Goal: Information Seeking & Learning: Learn about a topic

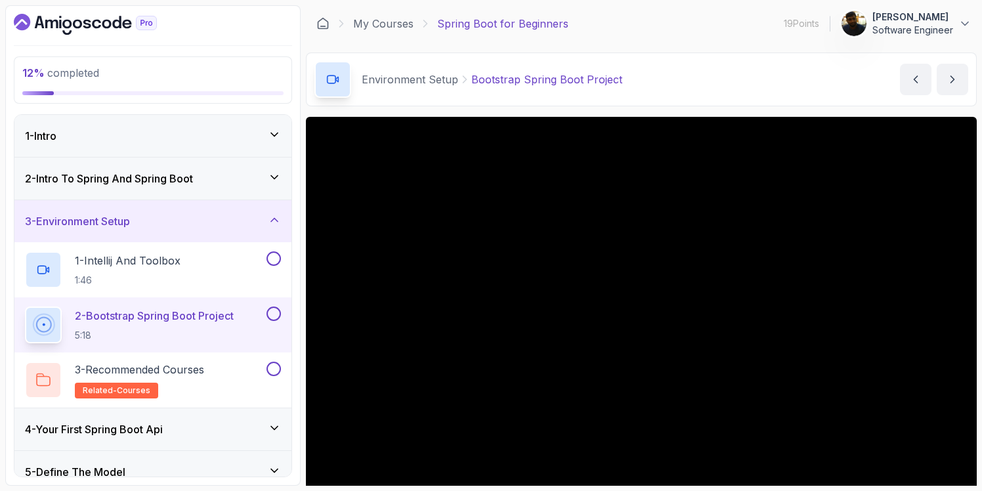
scroll to position [45, 0]
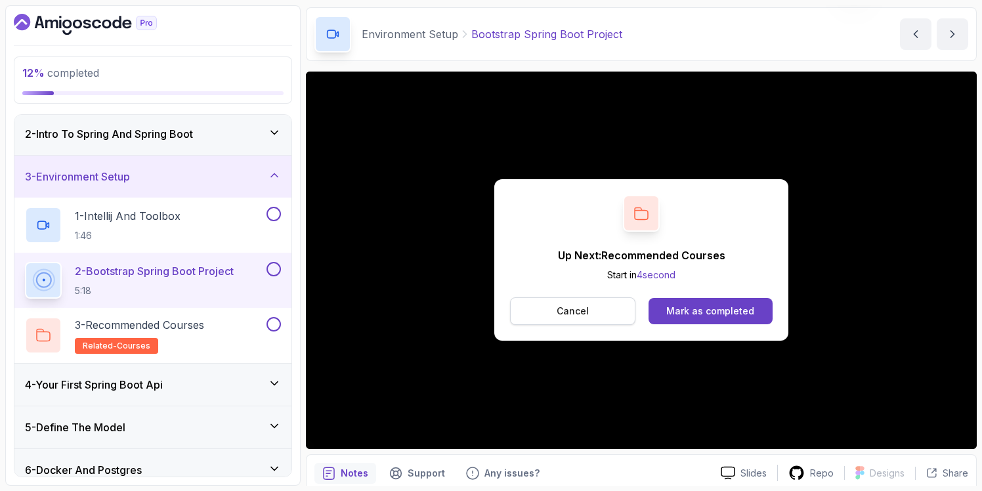
click at [588, 314] on button "Cancel" at bounding box center [572, 311] width 125 height 28
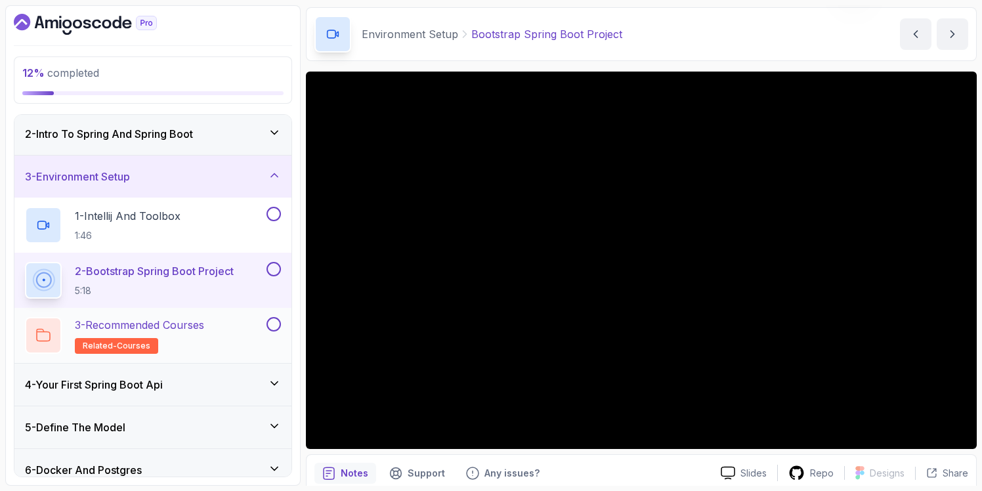
click at [195, 336] on h2 "3 - Recommended Courses related-courses" at bounding box center [139, 335] width 129 height 37
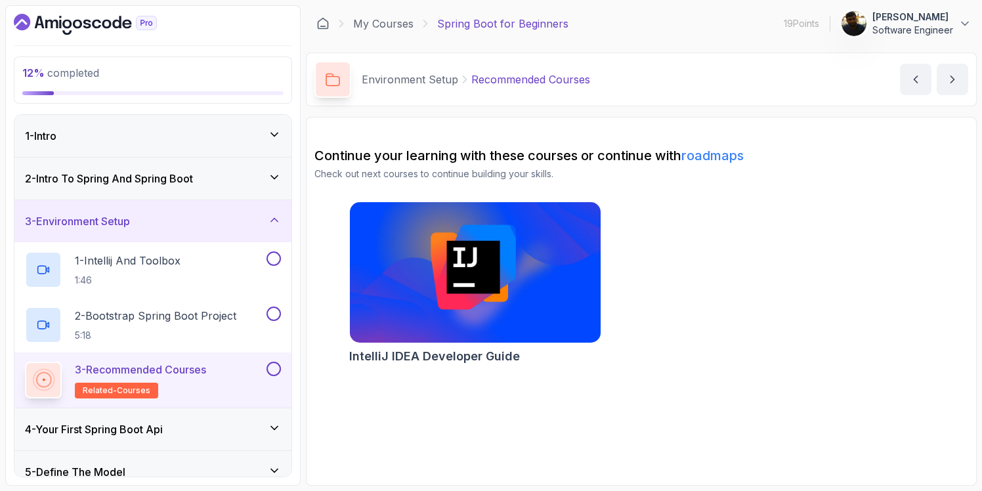
click at [276, 218] on icon at bounding box center [274, 219] width 13 height 13
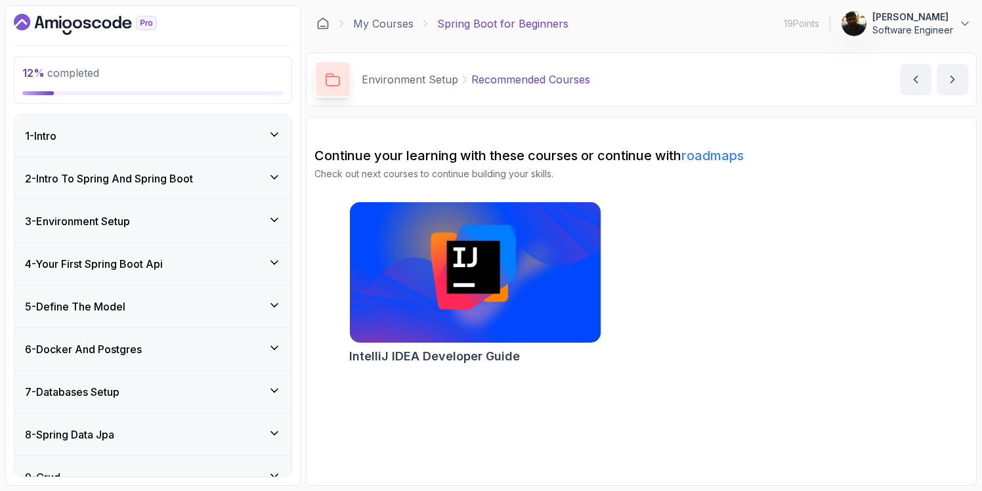
click at [278, 267] on icon at bounding box center [274, 262] width 13 height 13
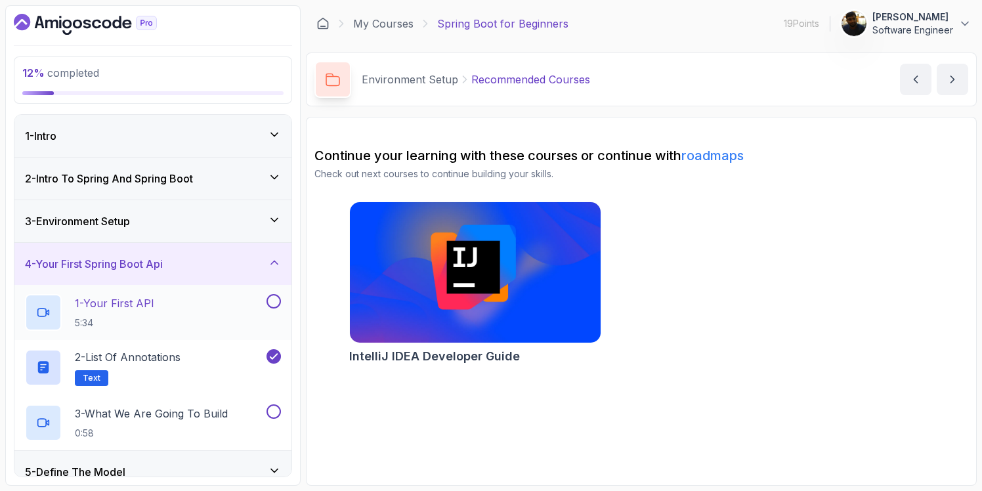
click at [157, 309] on div "1 - Your First API 5:34" at bounding box center [144, 312] width 239 height 37
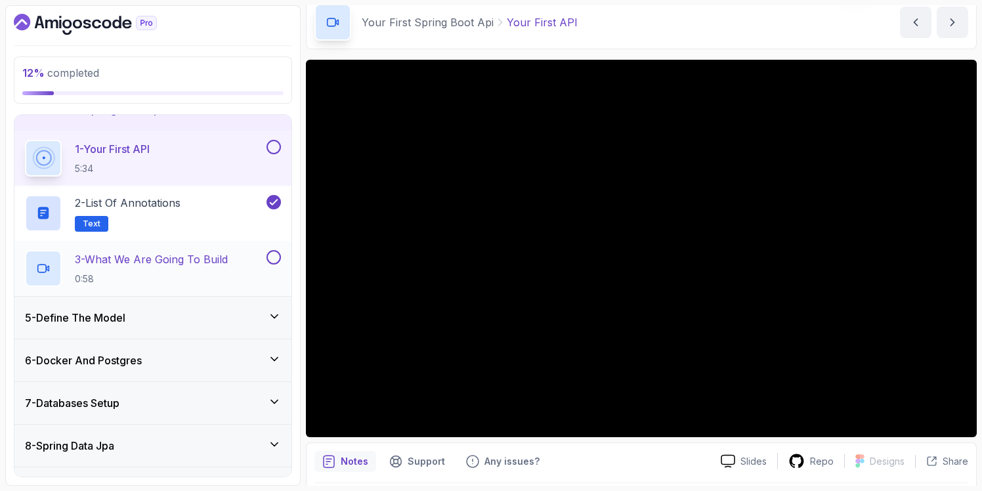
scroll to position [141, 0]
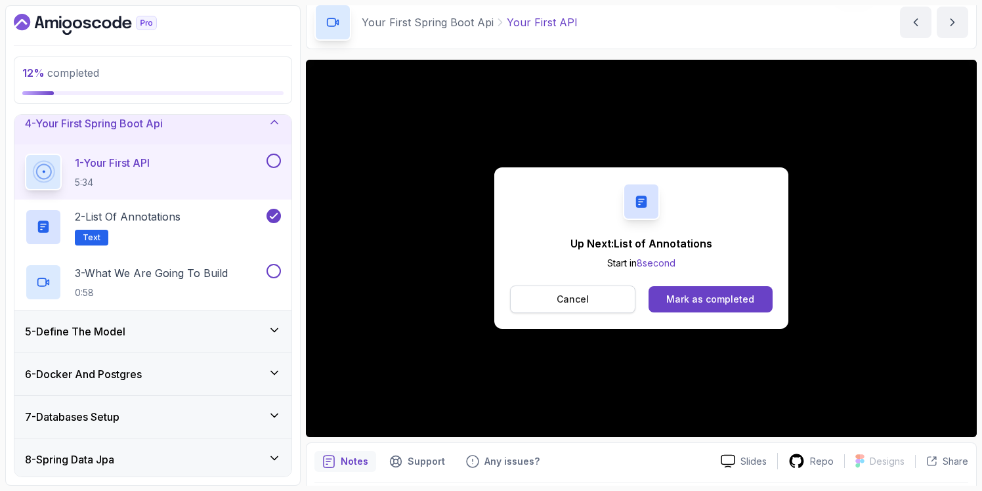
click at [545, 299] on button "Cancel" at bounding box center [572, 300] width 125 height 28
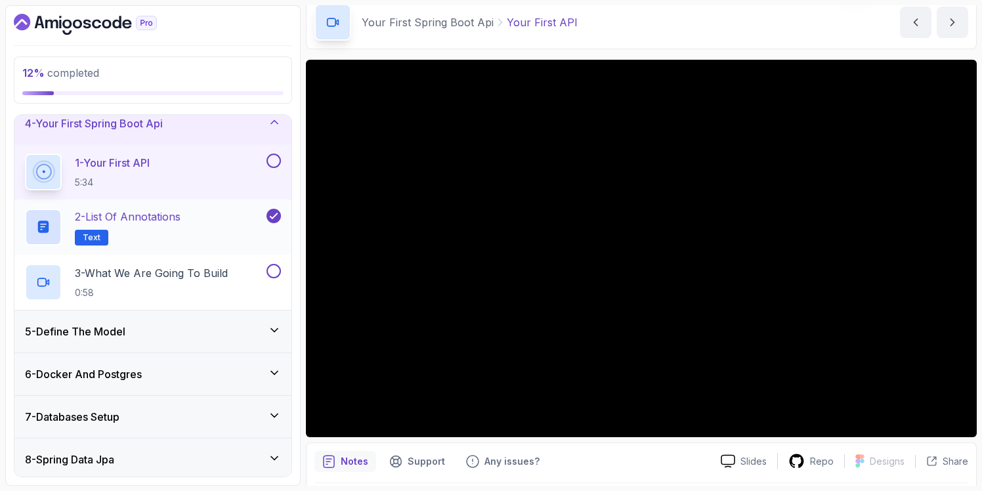
click at [171, 223] on p "2 - List of Annotations" at bounding box center [128, 217] width 106 height 16
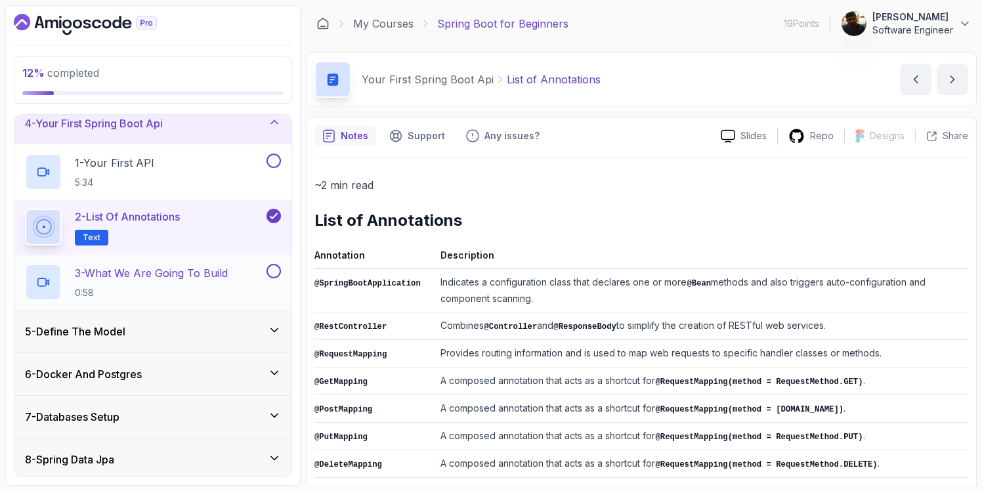
click at [136, 277] on p "3 - What We Are Going To Build" at bounding box center [151, 273] width 153 height 16
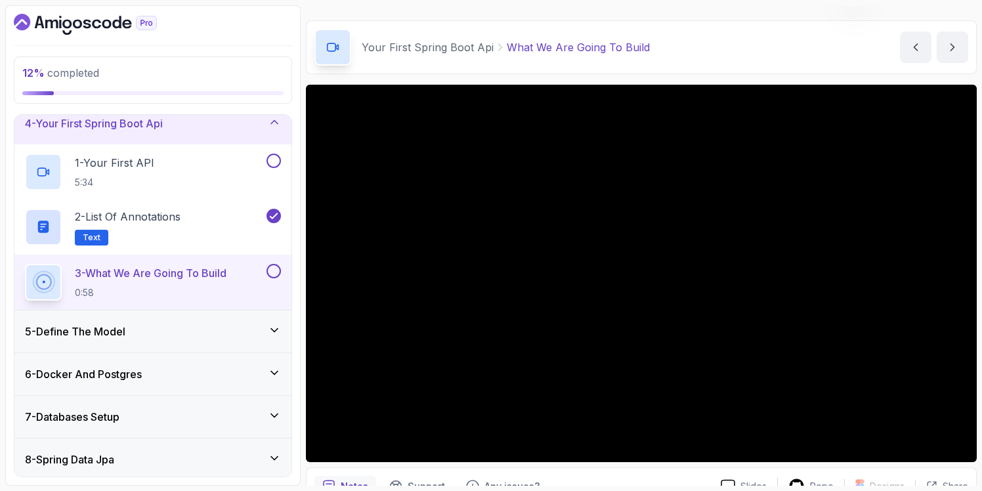
scroll to position [33, 0]
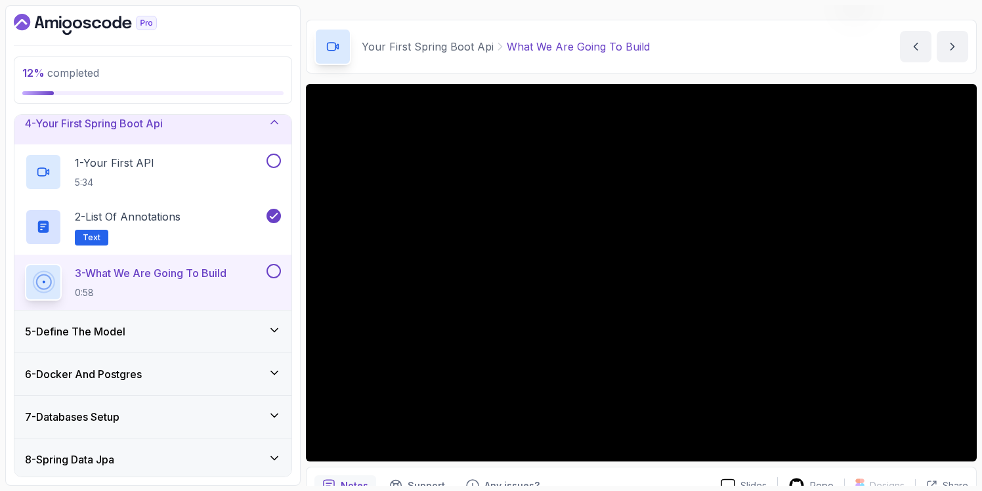
click at [234, 123] on div "4 - Your First Spring Boot Api" at bounding box center [153, 124] width 256 height 16
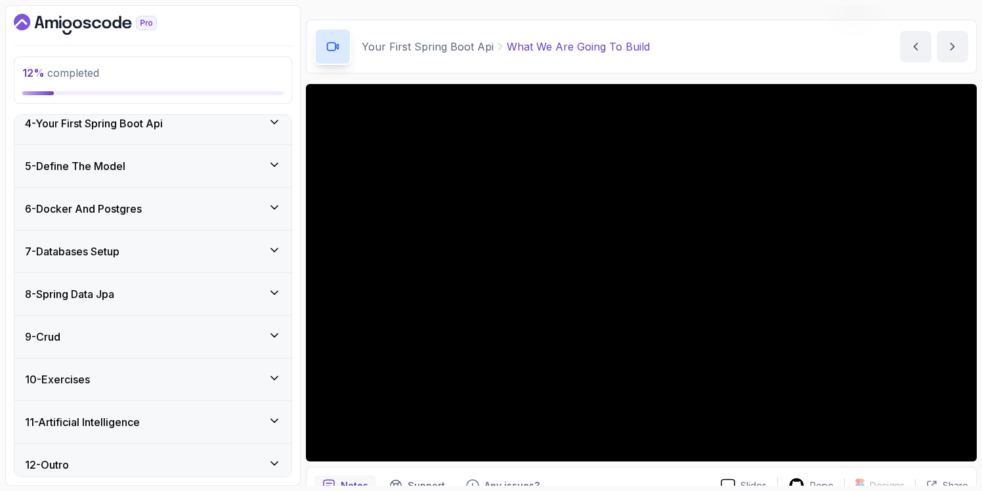
click at [232, 168] on div "5 - Define The Model" at bounding box center [153, 166] width 256 height 16
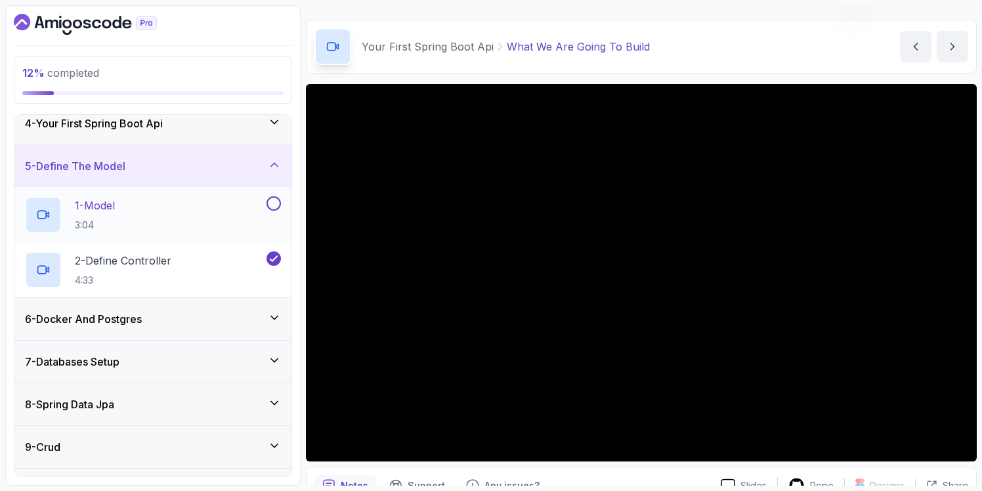
click at [162, 217] on div "1 - Model 3:04" at bounding box center [144, 214] width 239 height 37
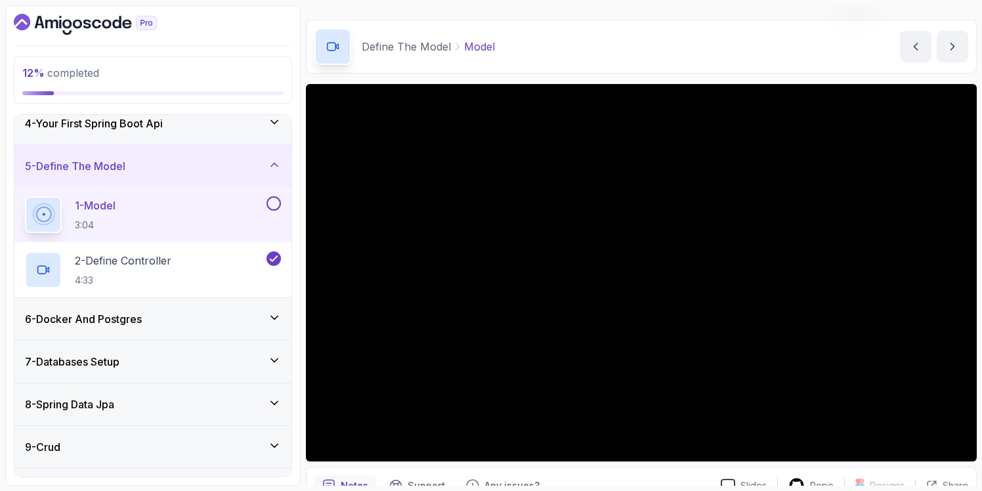
click at [298, 337] on div "12 % completed 1 - Intro 2 - Intro To Spring And Spring Boot 3 - Environment Se…" at bounding box center [152, 245] width 295 height 481
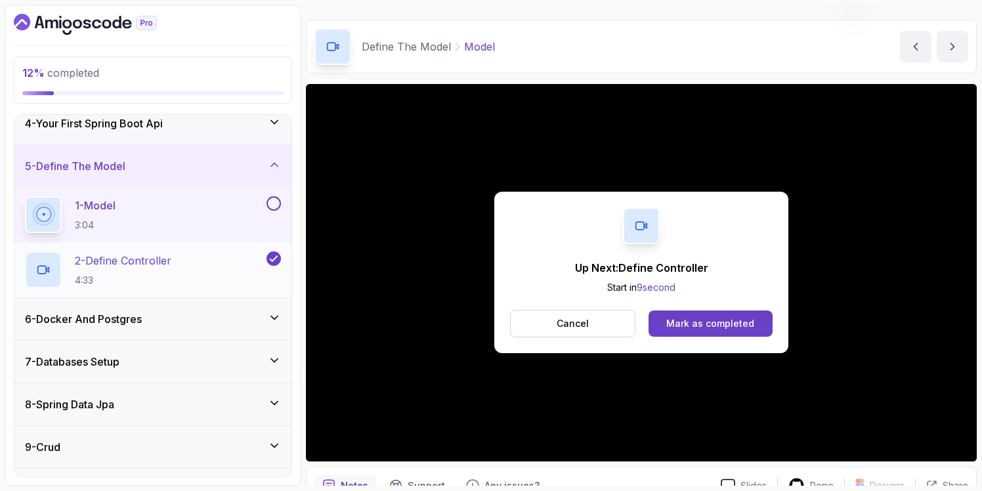
click at [168, 271] on h2 "2 - Define Controller 4:33" at bounding box center [123, 270] width 97 height 34
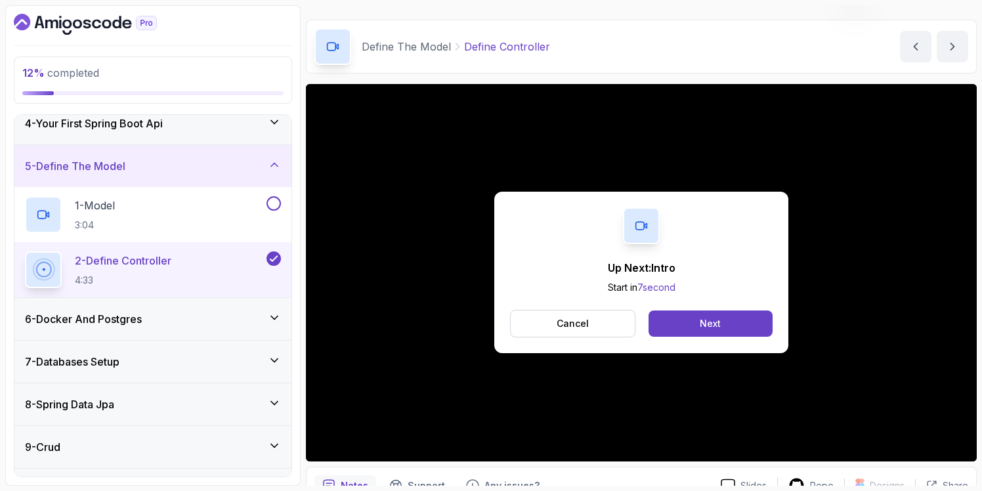
click at [131, 322] on h3 "6 - Docker And Postgres" at bounding box center [83, 319] width 117 height 16
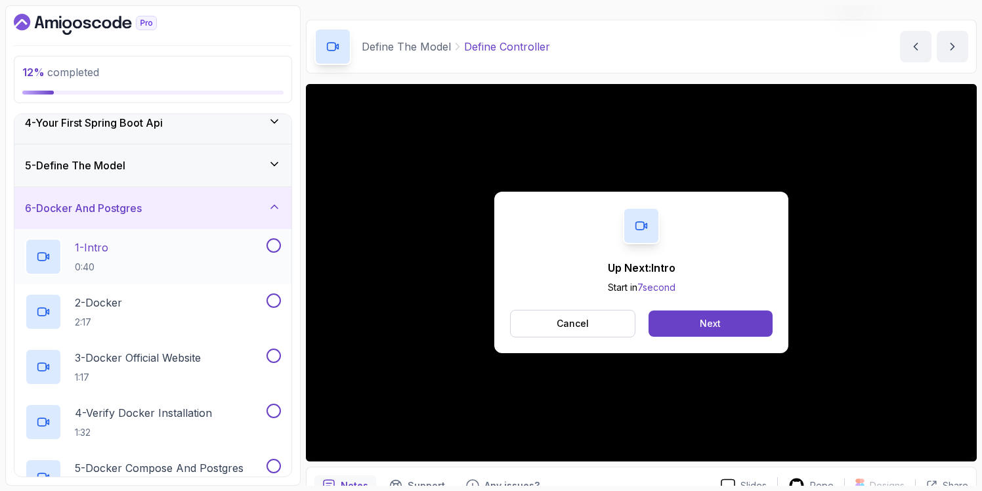
click at [106, 253] on p "1 - Intro" at bounding box center [91, 248] width 33 height 16
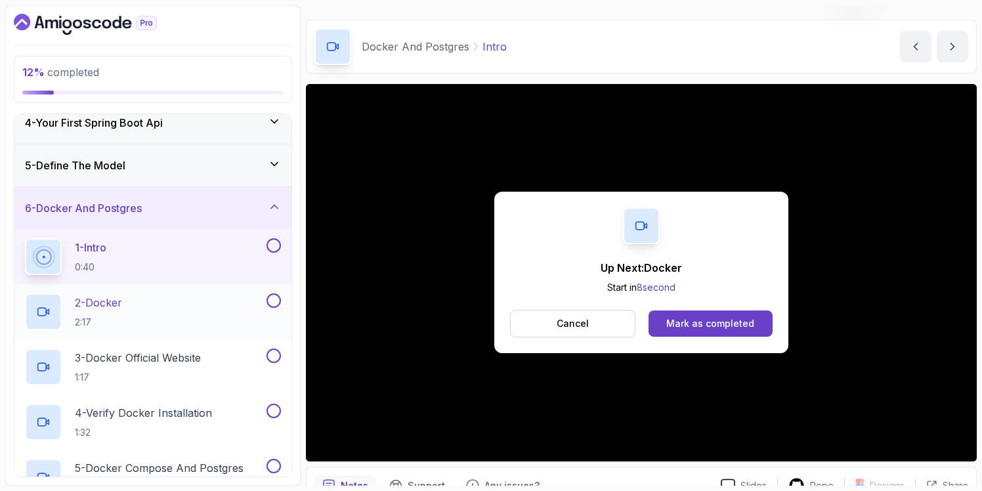
click at [108, 318] on p "2:17" at bounding box center [98, 322] width 47 height 13
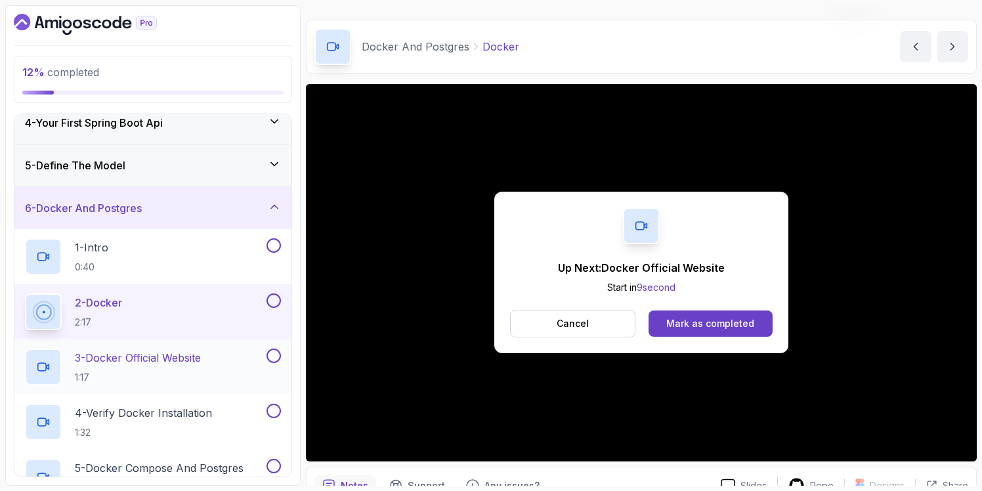
click at [132, 376] on p "1:17" at bounding box center [138, 377] width 126 height 13
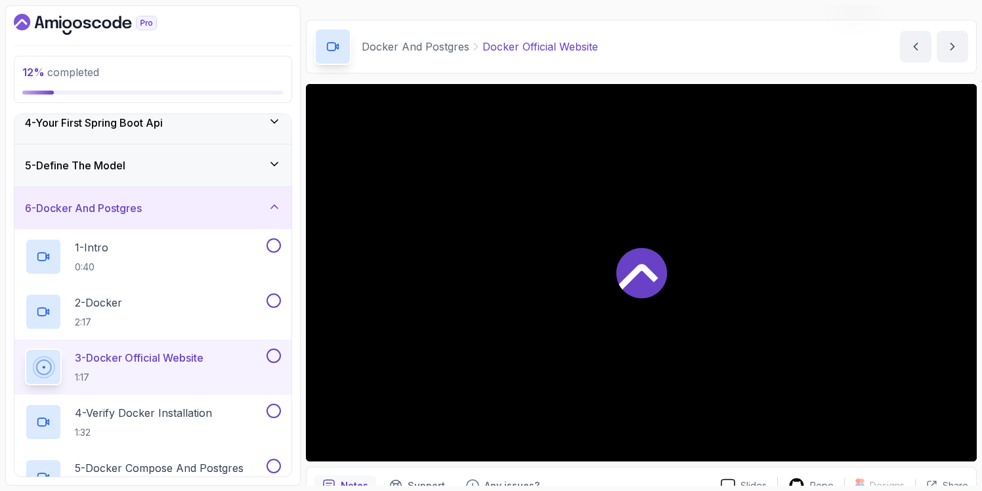
click at [172, 365] on p "3 - Docker Official Website" at bounding box center [139, 358] width 129 height 16
click at [149, 427] on p "1:32" at bounding box center [143, 432] width 137 height 13
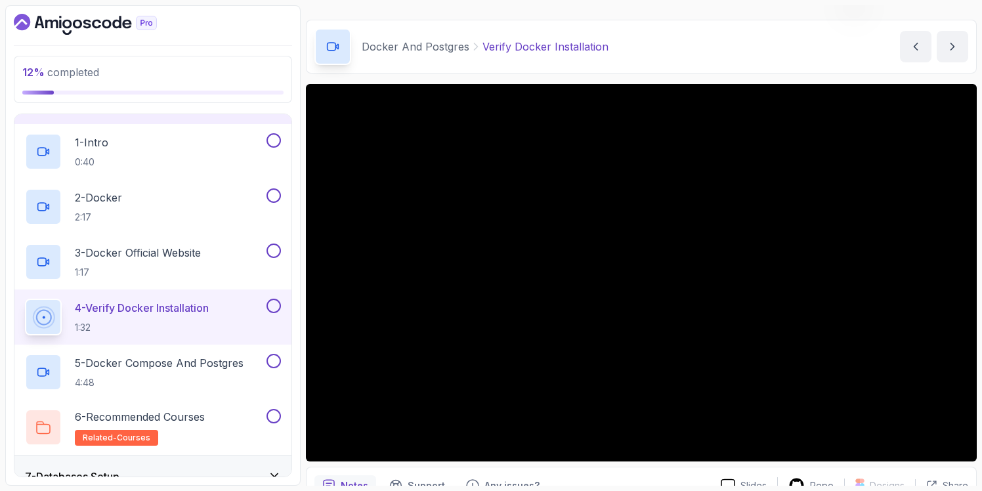
scroll to position [271, 0]
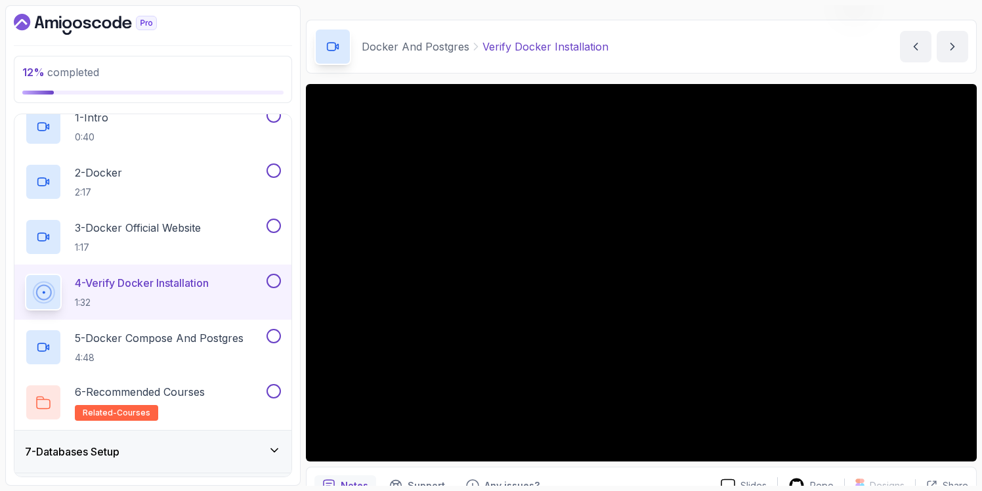
click at [215, 411] on div "6 - Recommended Courses related-courses" at bounding box center [144, 402] width 239 height 37
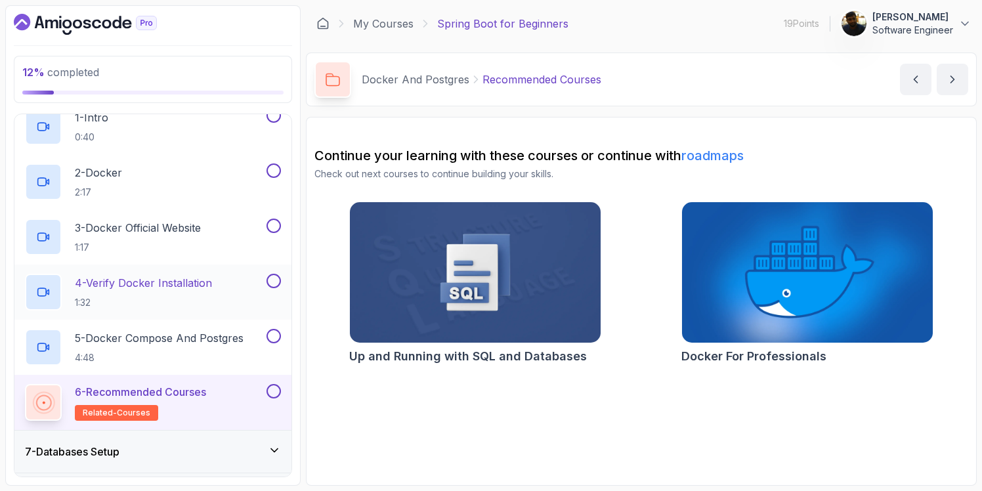
click at [180, 305] on p "1:32" at bounding box center [143, 302] width 137 height 13
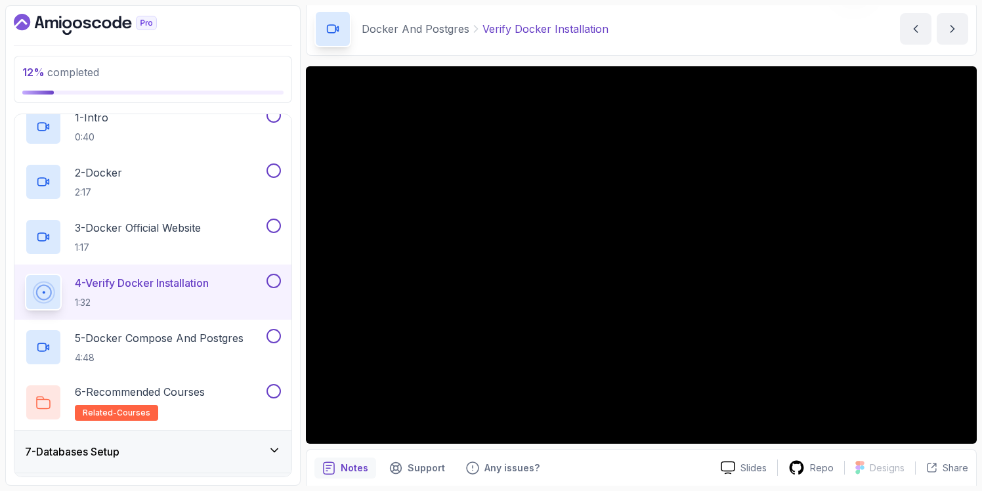
scroll to position [52, 0]
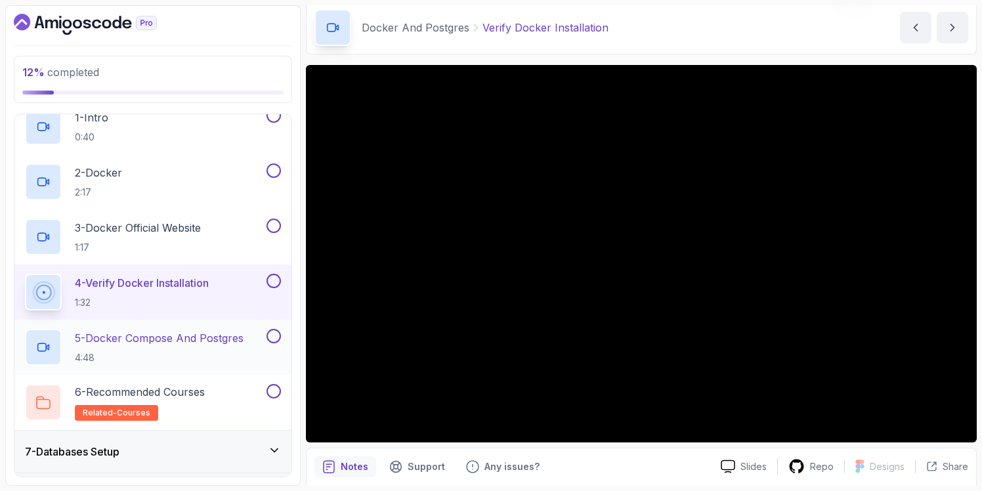
click at [153, 353] on p "4:48" at bounding box center [159, 357] width 169 height 13
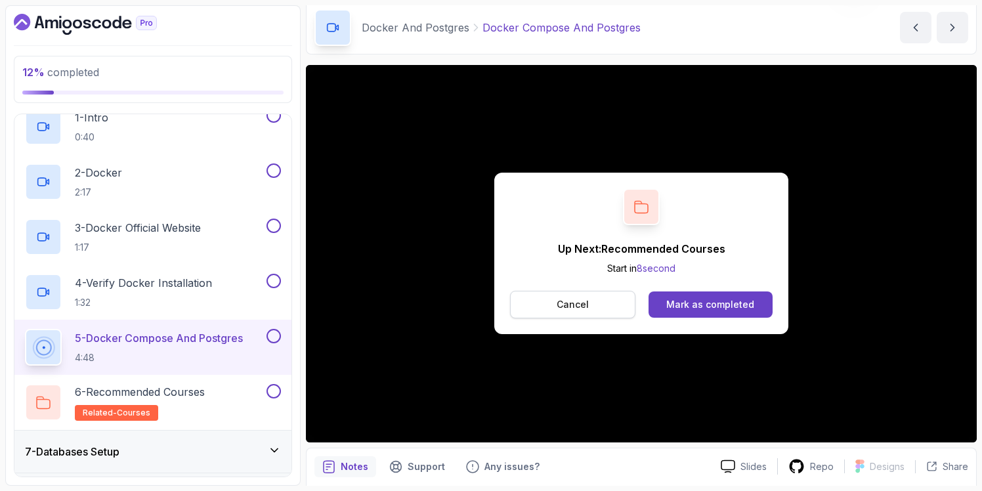
click at [589, 312] on button "Cancel" at bounding box center [572, 305] width 125 height 28
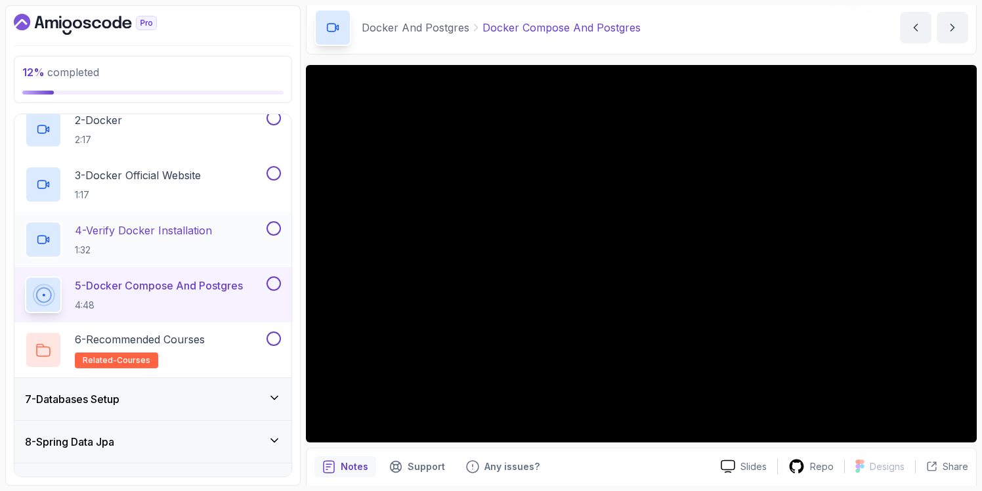
scroll to position [336, 0]
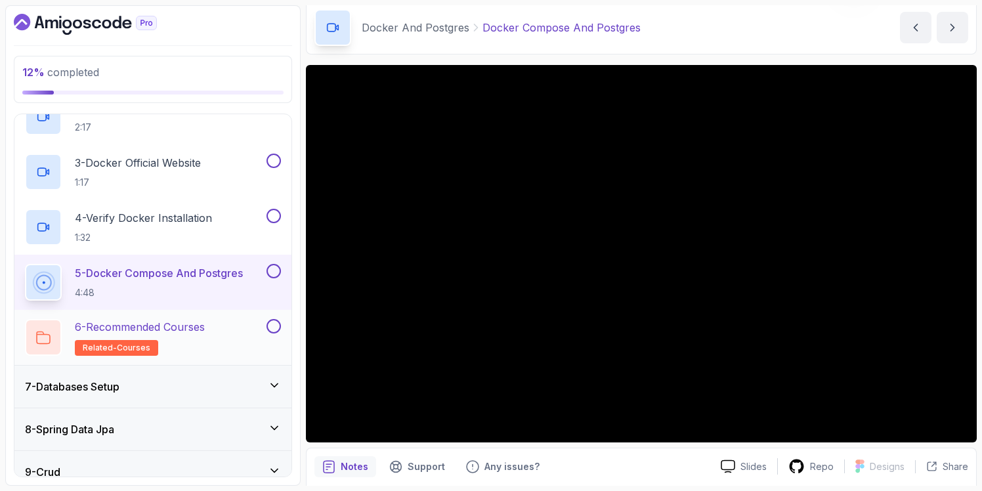
click at [205, 346] on h2 "6 - Recommended Courses related-courses" at bounding box center [140, 337] width 130 height 37
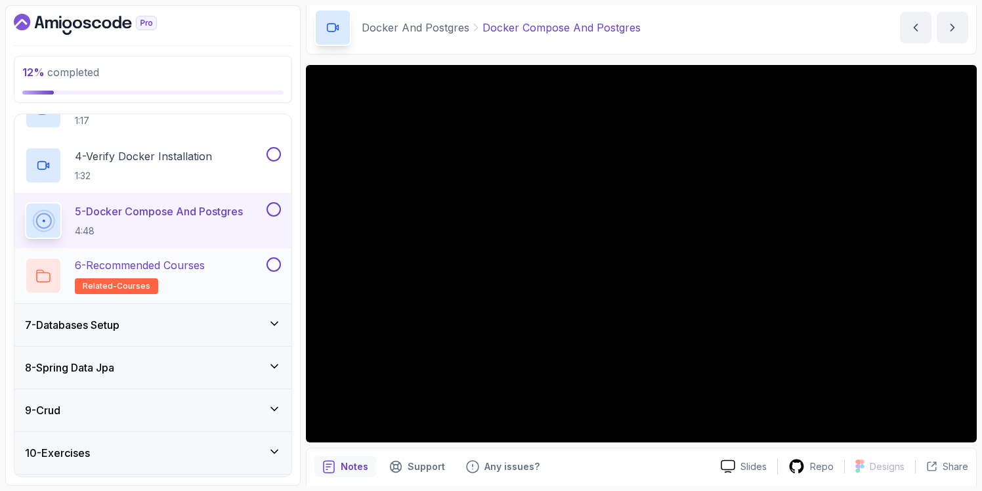
scroll to position [412, 0]
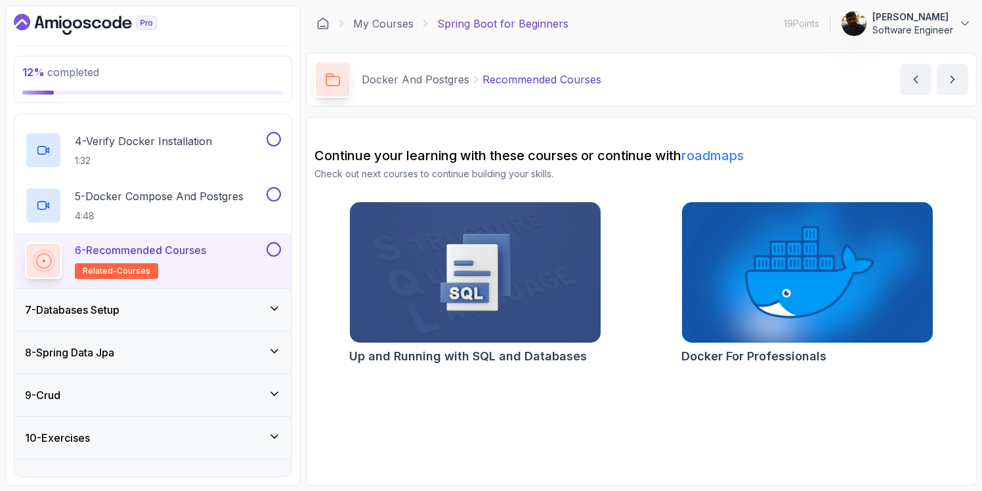
click at [225, 314] on div "7 - Databases Setup" at bounding box center [153, 310] width 256 height 16
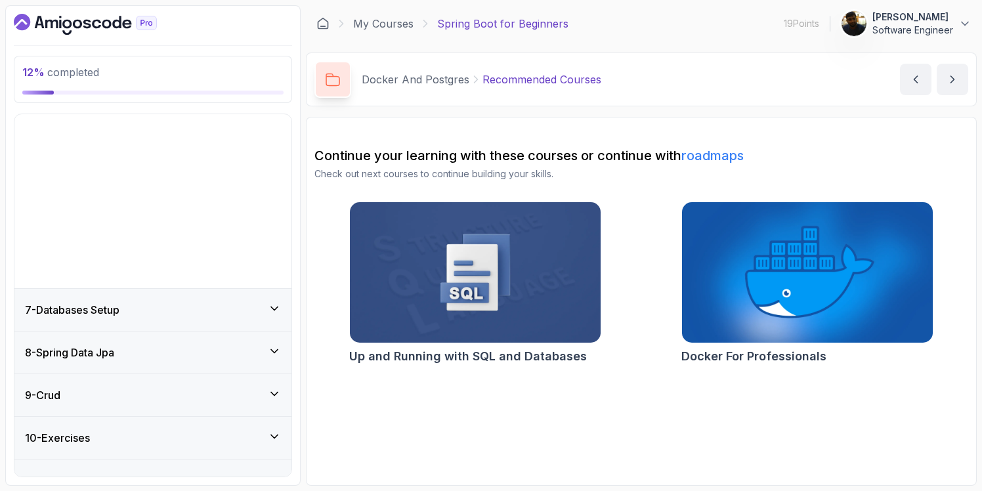
scroll to position [149, 0]
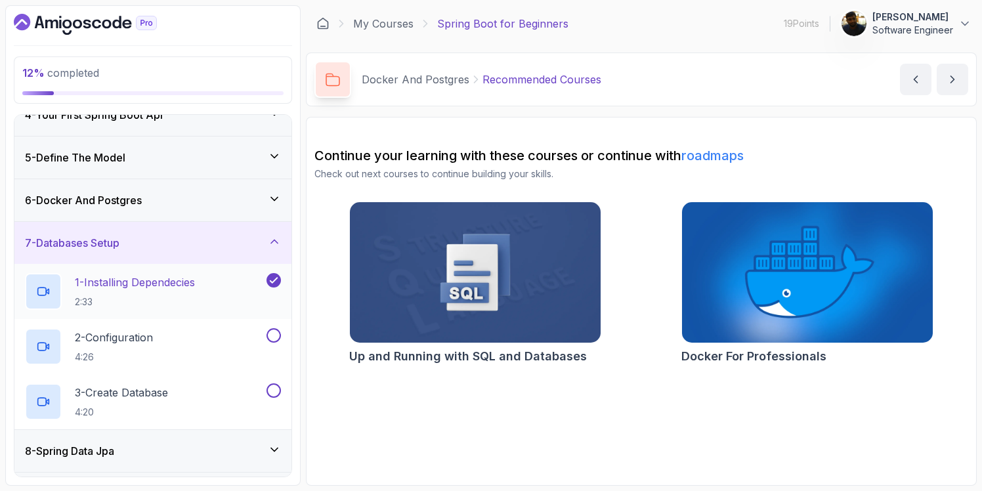
click at [176, 297] on p "2:33" at bounding box center [135, 301] width 120 height 13
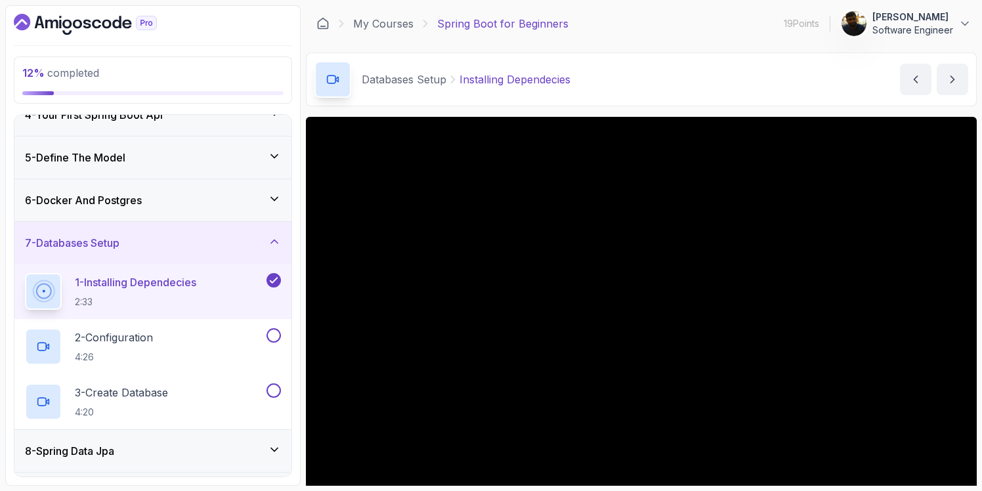
click at [276, 204] on icon at bounding box center [274, 198] width 13 height 13
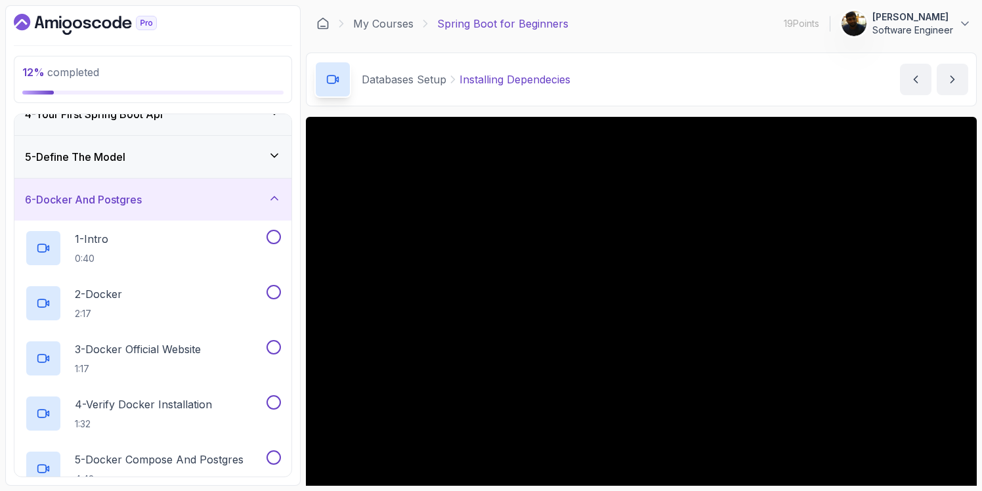
click at [276, 198] on icon at bounding box center [274, 198] width 13 height 13
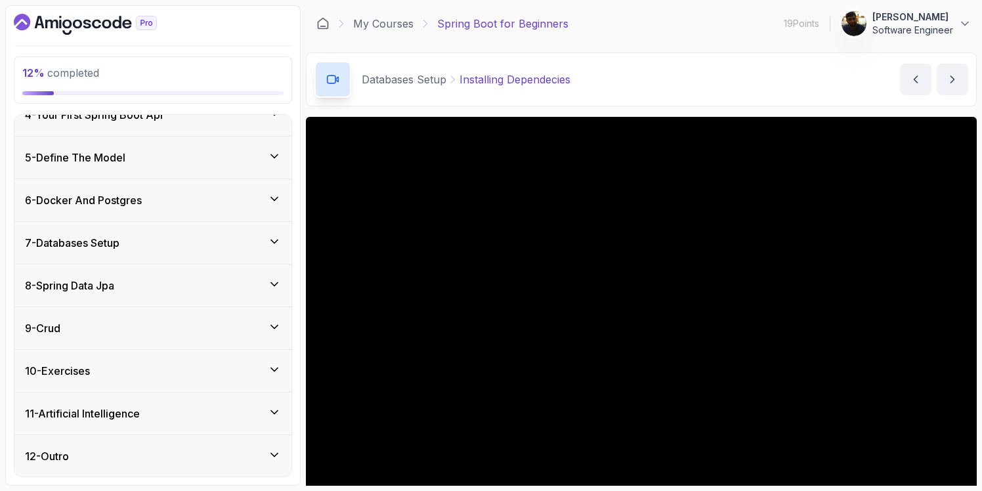
click at [273, 240] on icon at bounding box center [274, 241] width 13 height 13
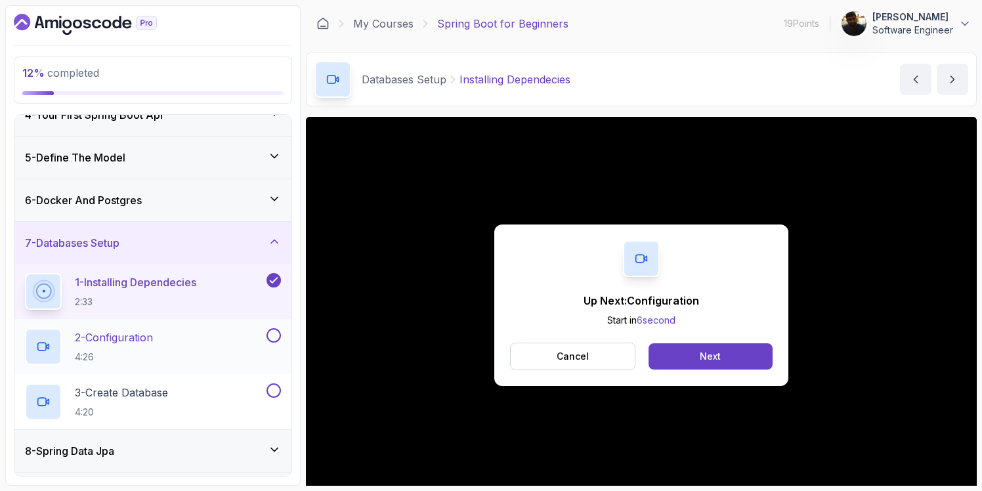
click at [142, 331] on p "2 - Configuration" at bounding box center [114, 338] width 78 height 16
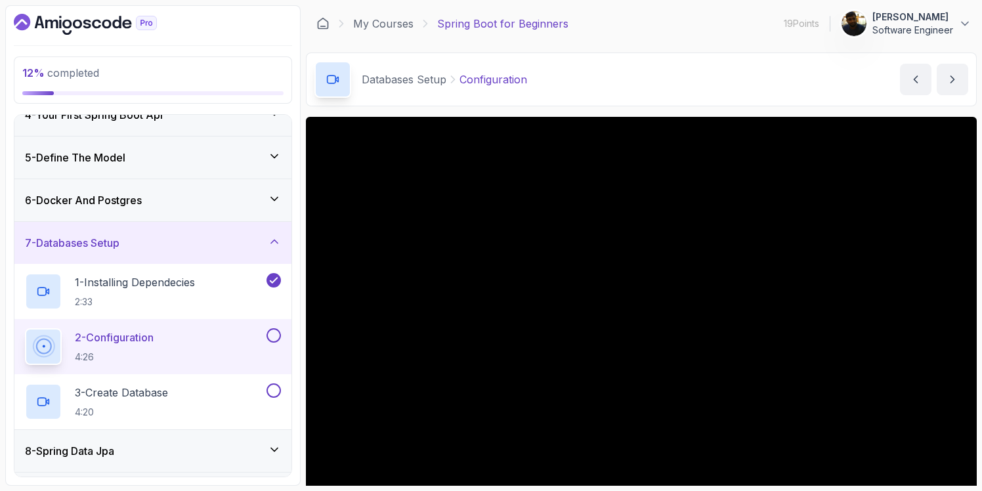
click at [277, 196] on icon at bounding box center [274, 198] width 13 height 13
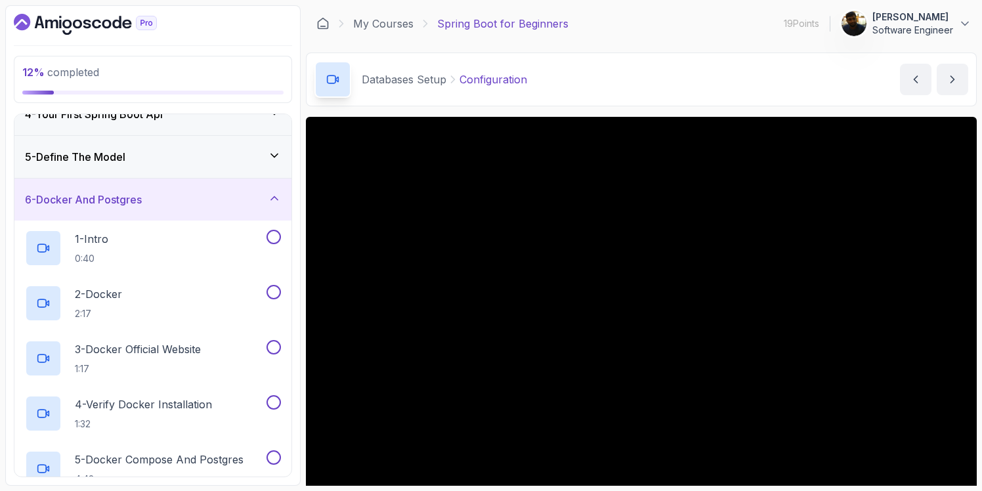
click at [277, 196] on icon at bounding box center [274, 198] width 13 height 13
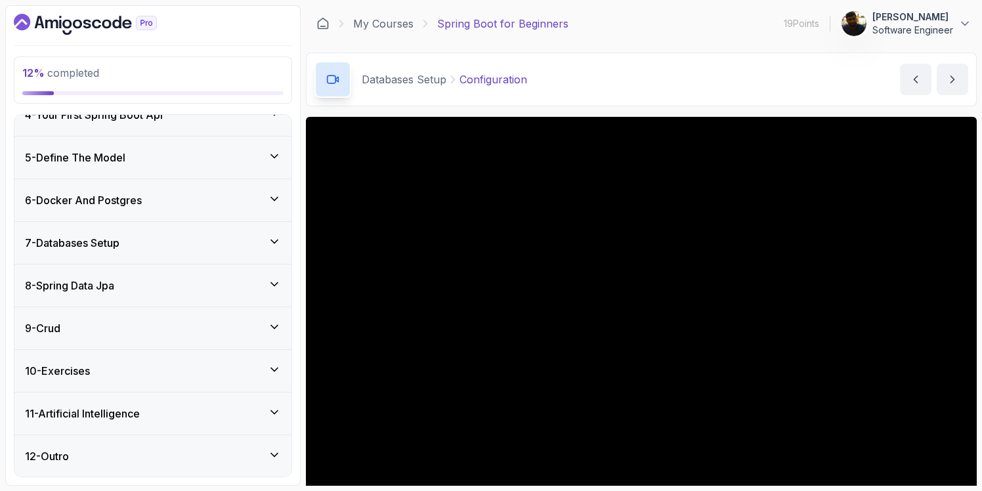
click at [276, 243] on icon at bounding box center [274, 241] width 13 height 13
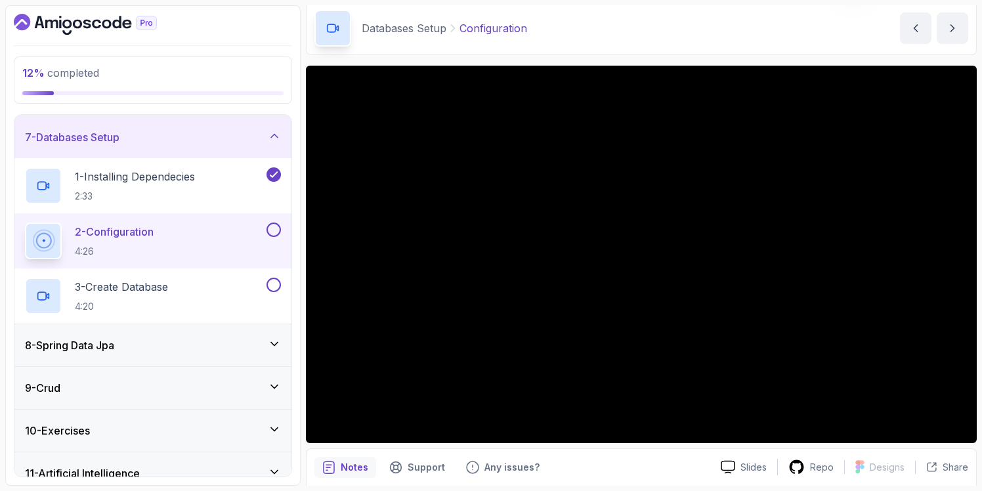
scroll to position [58, 0]
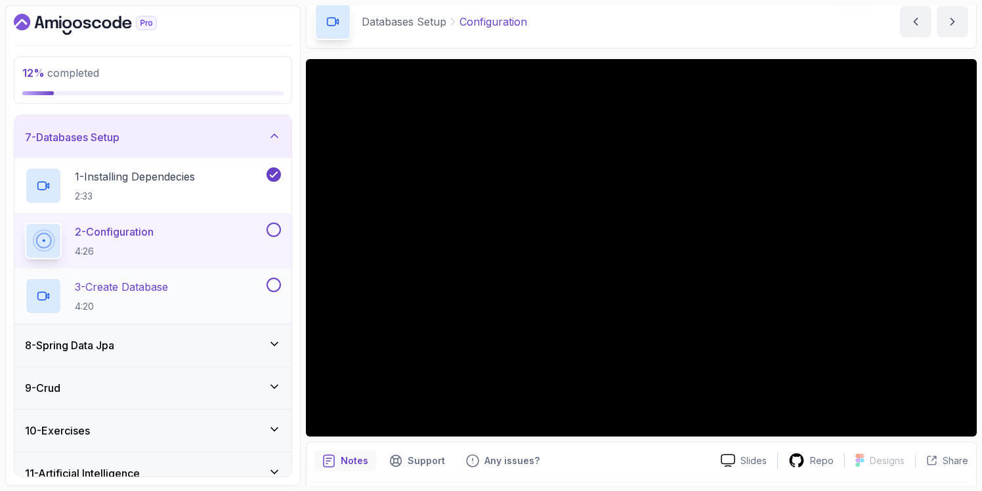
click at [202, 293] on div "3 - Create Database 4:20" at bounding box center [144, 296] width 239 height 37
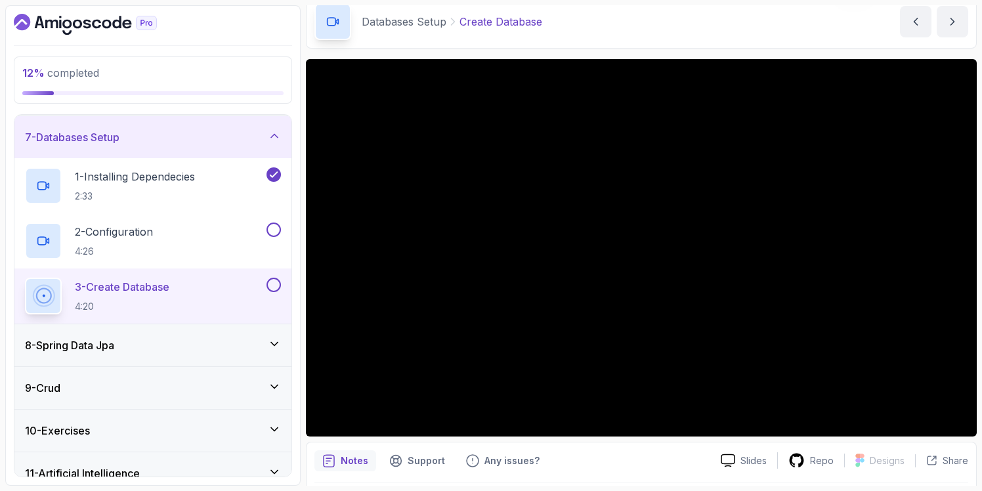
click at [272, 136] on icon at bounding box center [274, 135] width 7 height 3
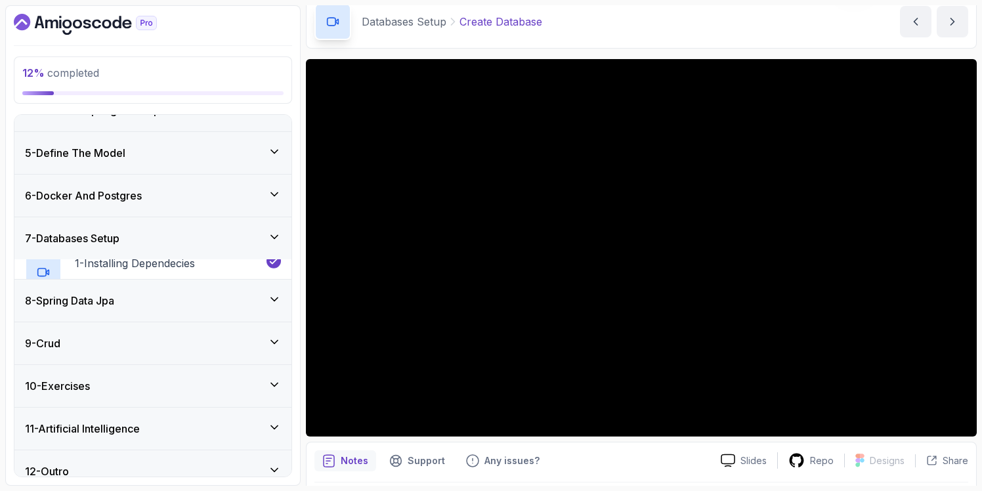
scroll to position [149, 0]
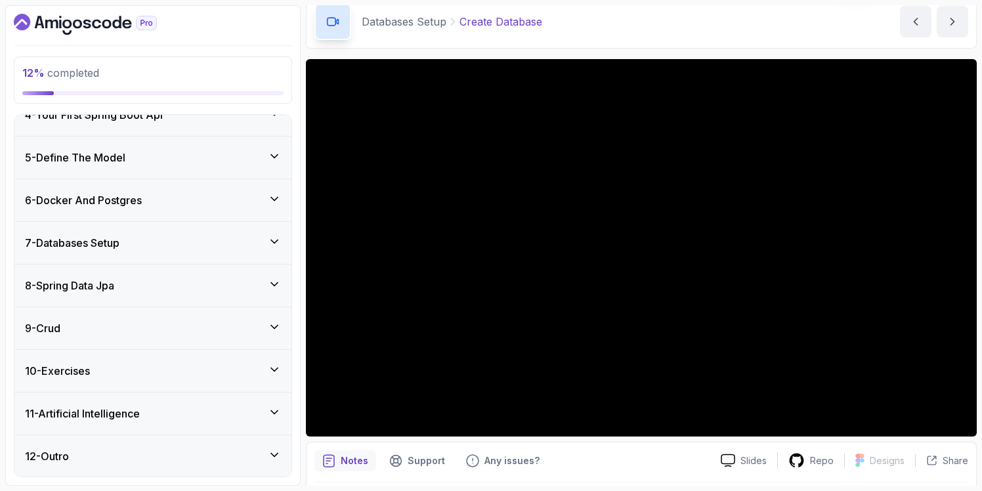
click at [274, 284] on icon at bounding box center [274, 283] width 7 height 3
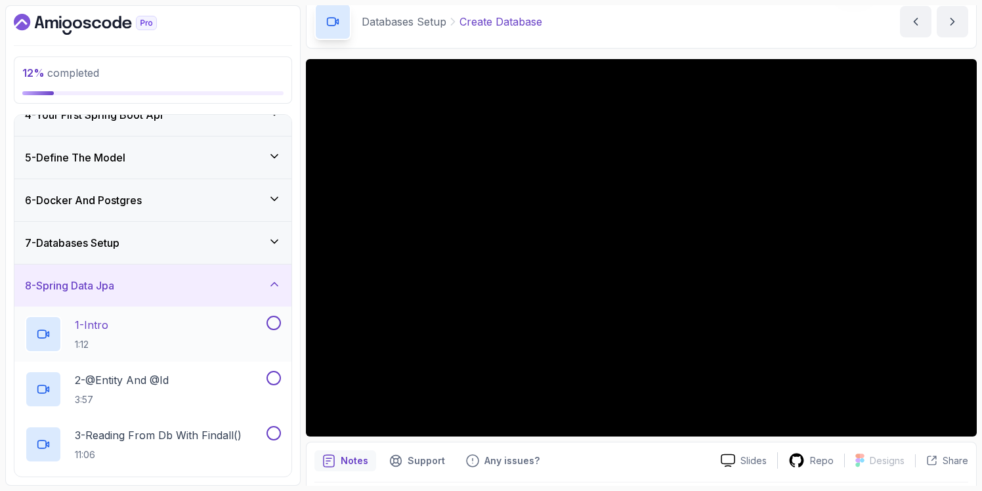
click at [121, 337] on div "1 - Intro 1:12" at bounding box center [144, 334] width 239 height 37
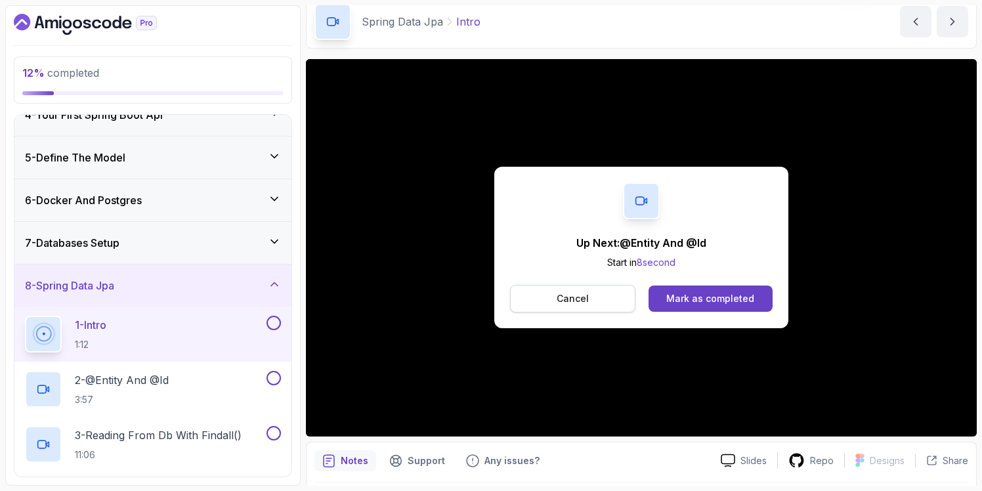
click at [552, 305] on button "Cancel" at bounding box center [572, 299] width 125 height 28
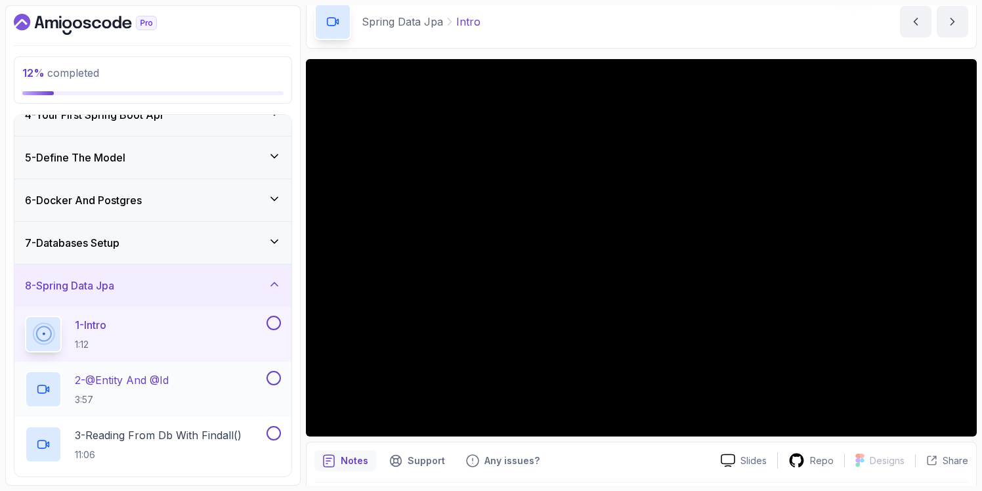
click at [125, 387] on h2 "2 - @Entity And @Id 3:57" at bounding box center [122, 389] width 94 height 34
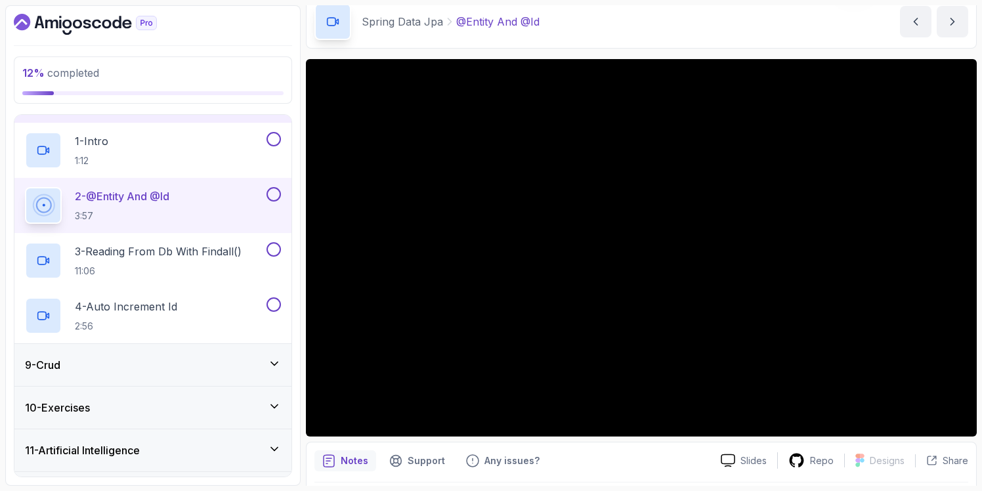
scroll to position [331, 0]
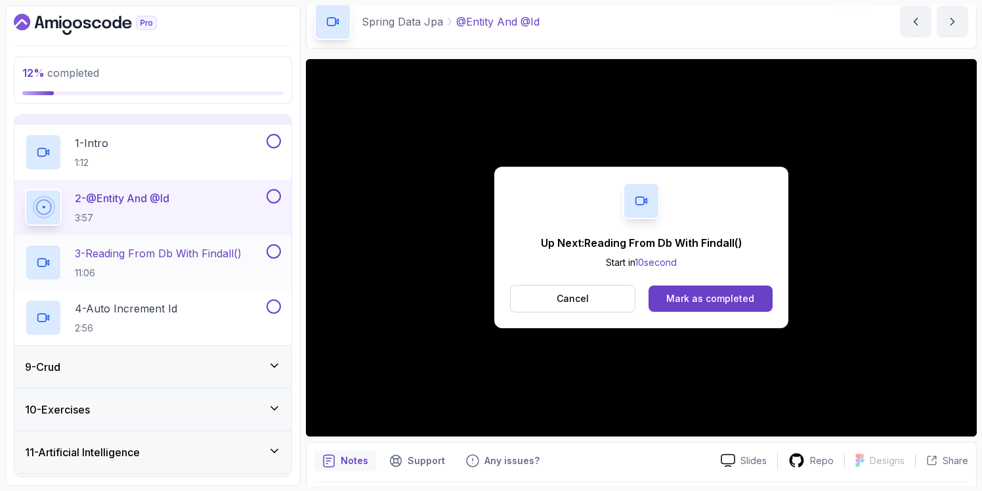
click at [110, 257] on p "3 - Reading From Db With Findall()" at bounding box center [158, 254] width 167 height 16
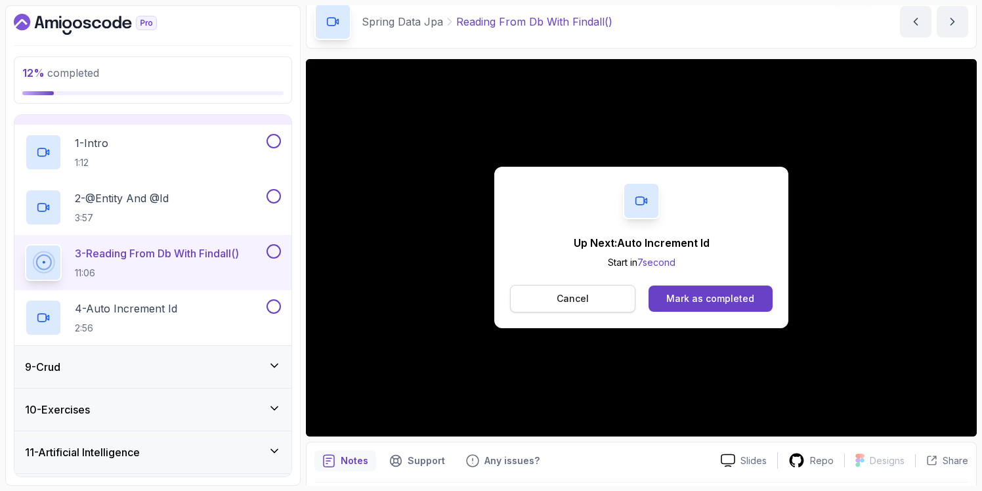
click at [571, 295] on p "Cancel" at bounding box center [573, 298] width 32 height 13
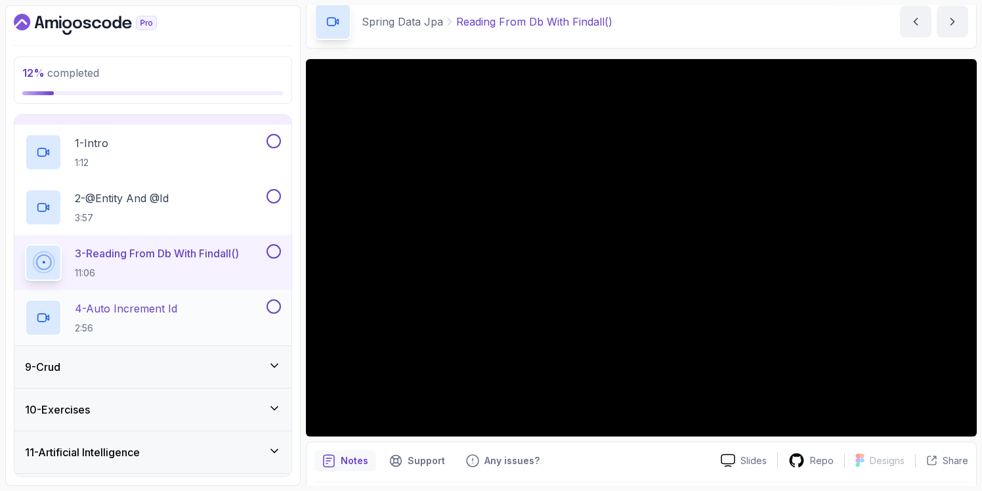
click at [117, 326] on p "2:56" at bounding box center [126, 328] width 102 height 13
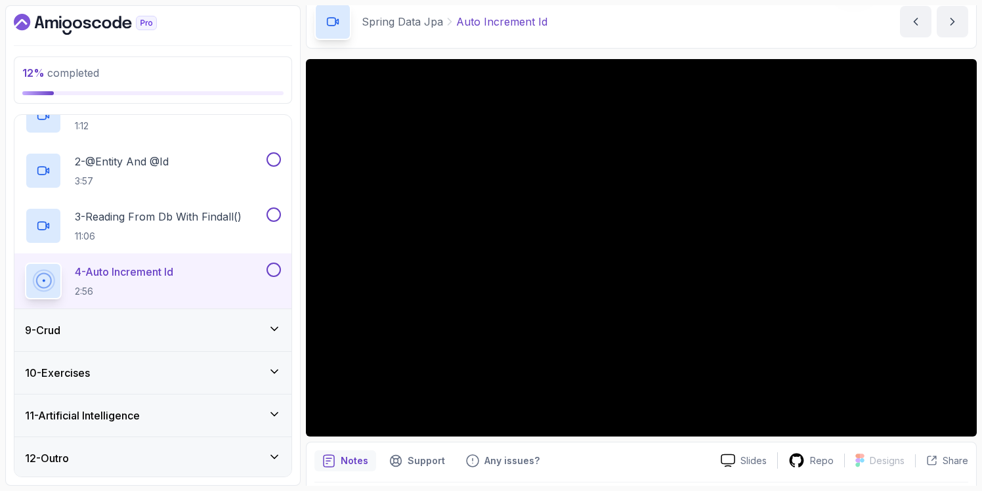
scroll to position [370, 0]
click at [280, 453] on icon at bounding box center [274, 454] width 13 height 13
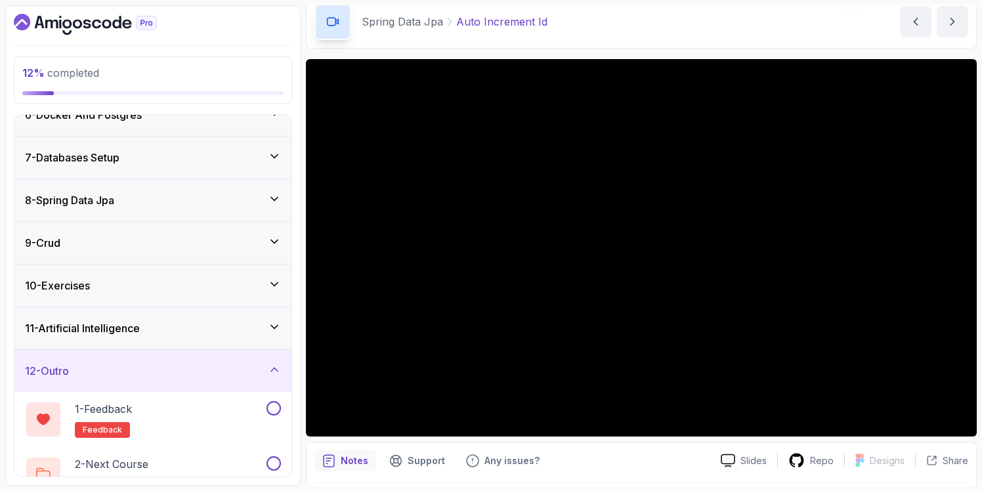
scroll to position [259, 0]
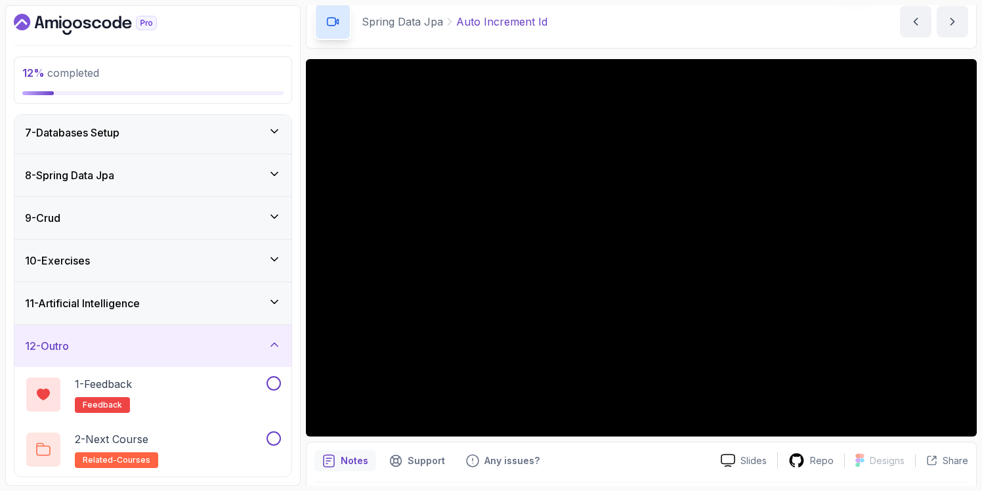
click at [272, 305] on icon at bounding box center [274, 301] width 13 height 13
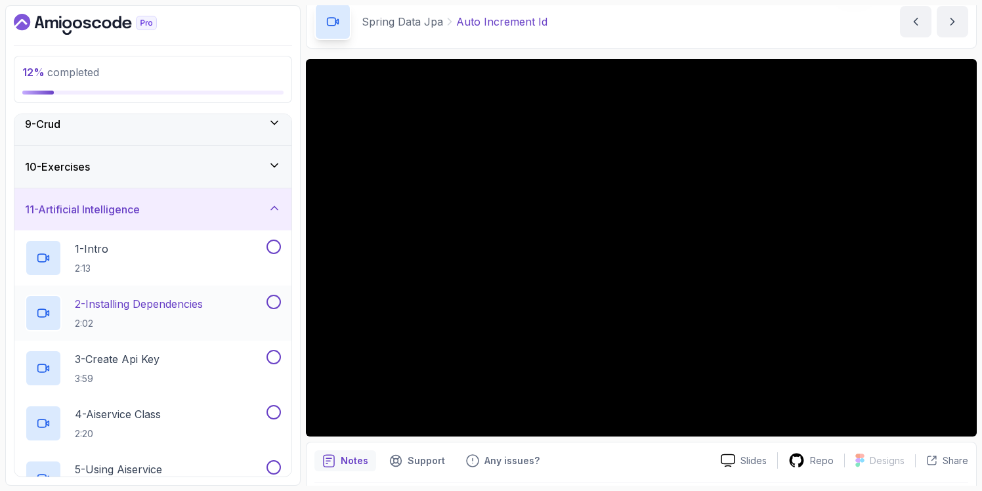
scroll to position [341, 0]
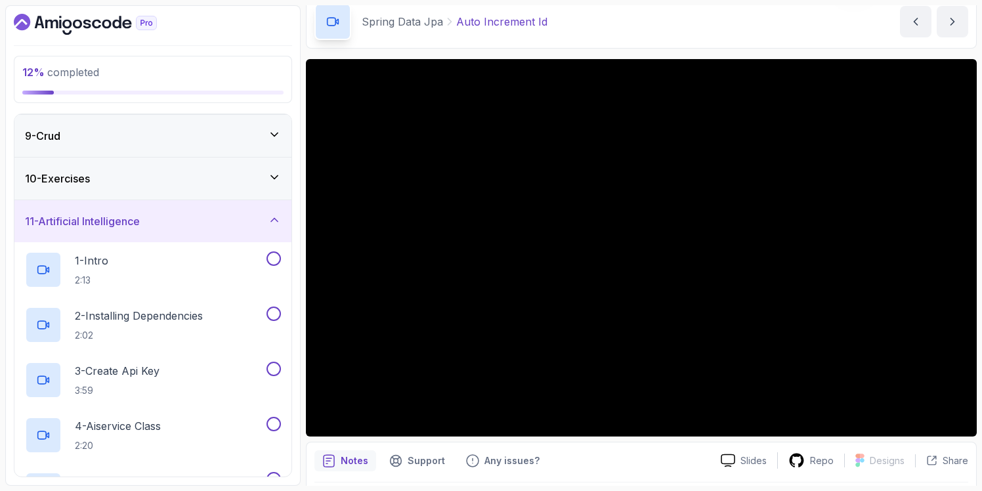
click at [278, 219] on icon at bounding box center [274, 219] width 13 height 13
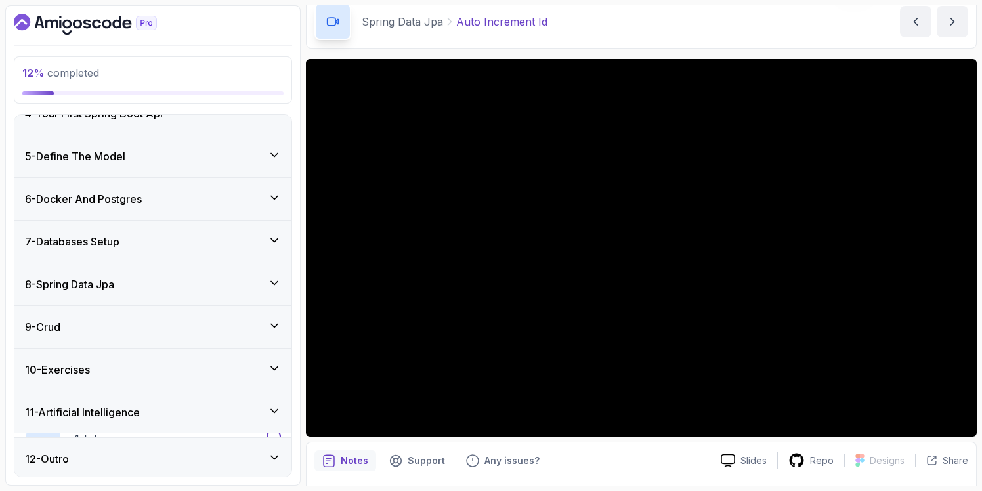
scroll to position [149, 0]
click at [280, 363] on icon at bounding box center [274, 369] width 13 height 13
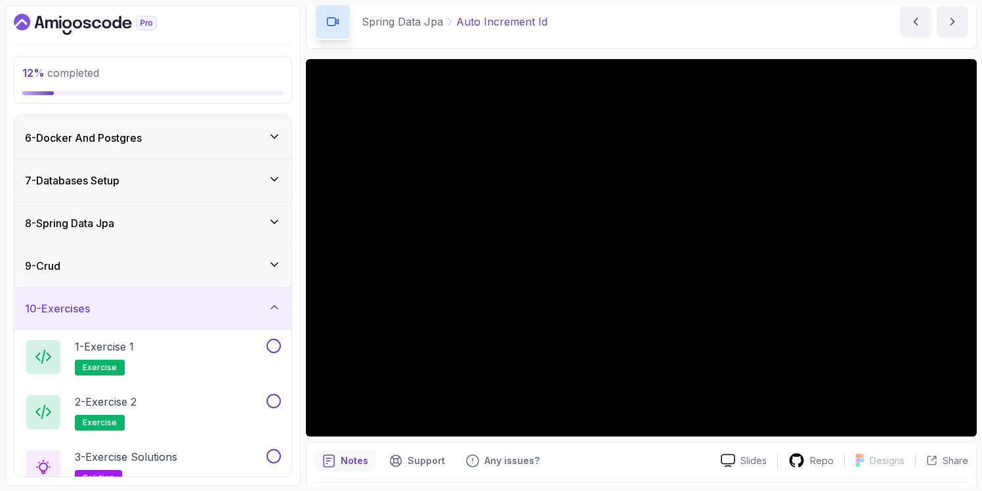
scroll to position [208, 0]
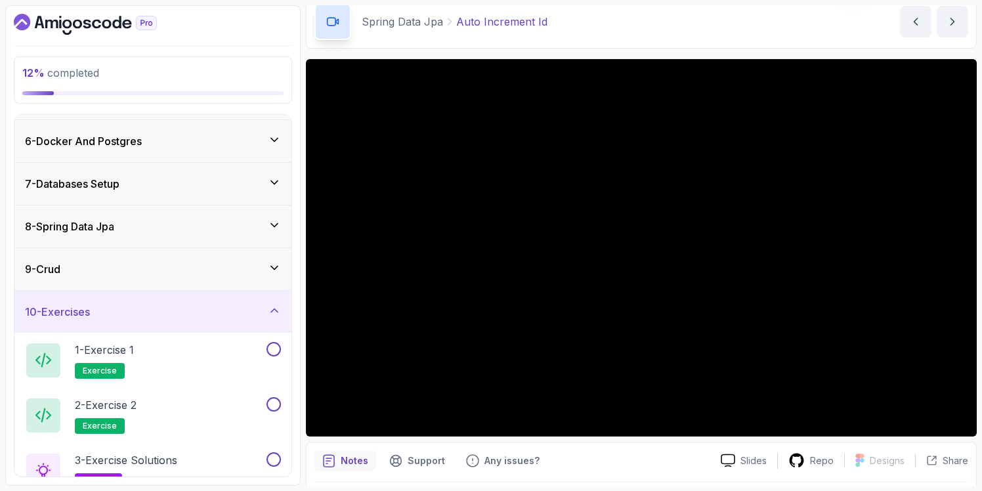
click at [274, 267] on icon at bounding box center [274, 267] width 13 height 13
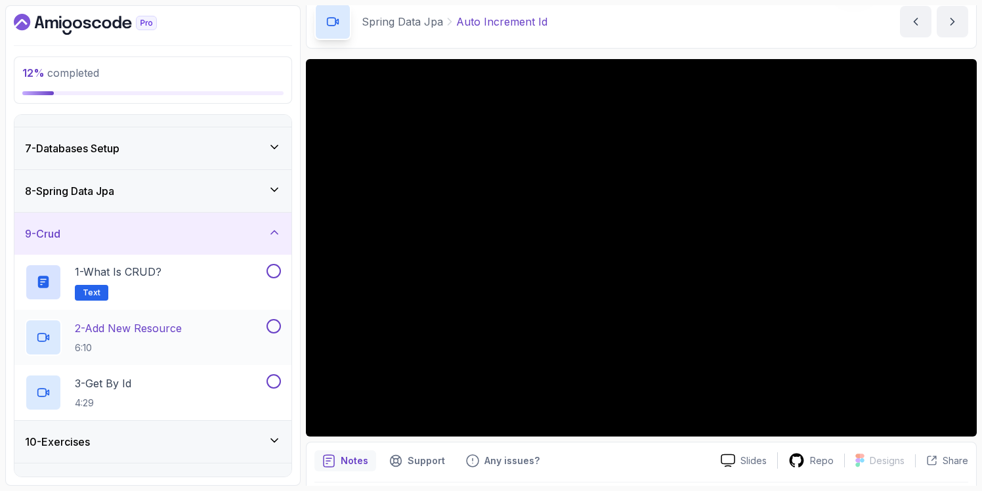
scroll to position [238, 0]
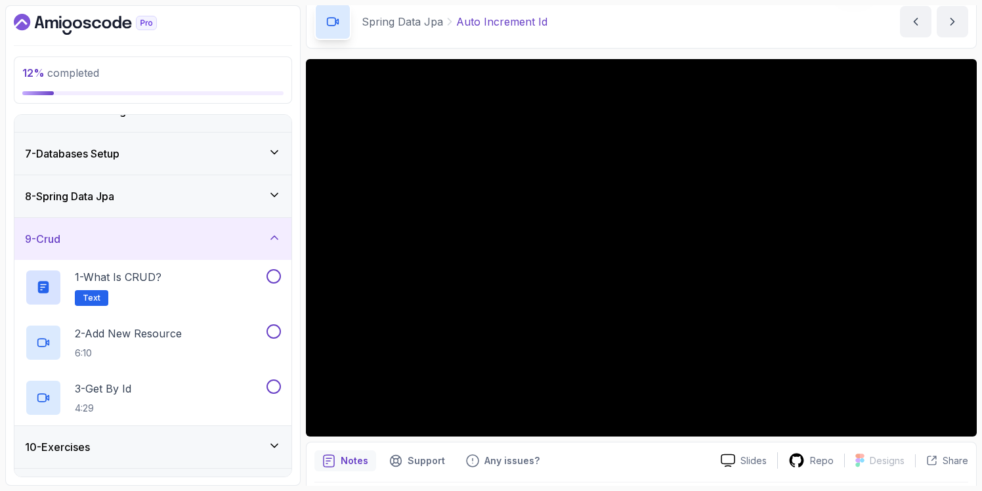
click at [277, 194] on icon at bounding box center [274, 194] width 13 height 13
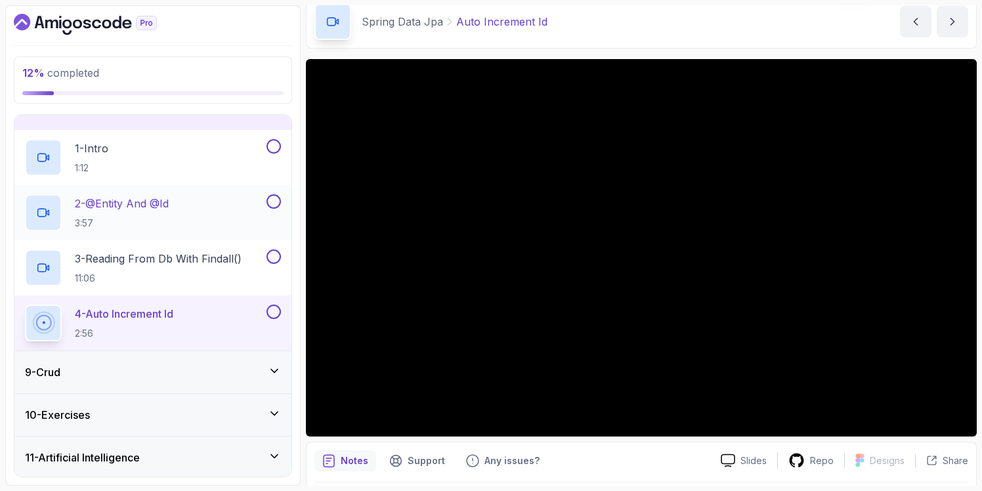
scroll to position [370, 0]
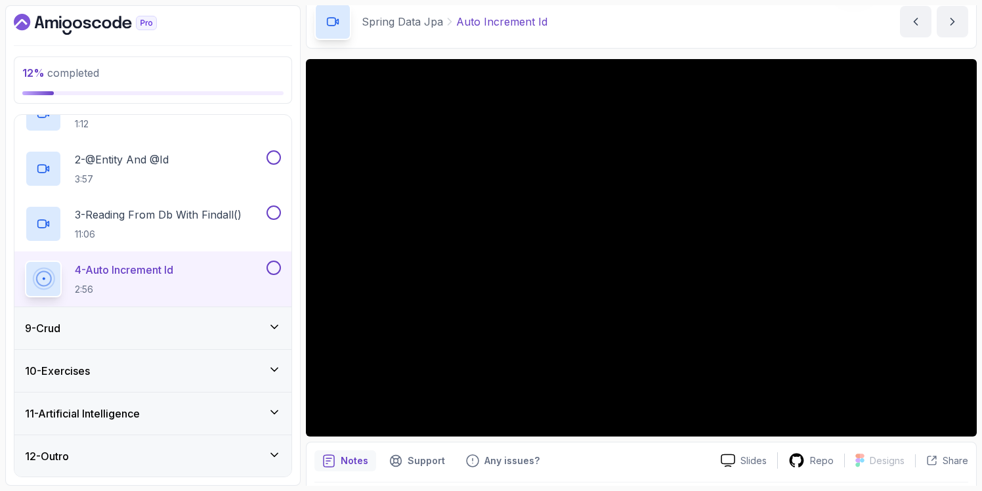
click at [158, 336] on div "9 - Crud" at bounding box center [152, 328] width 277 height 42
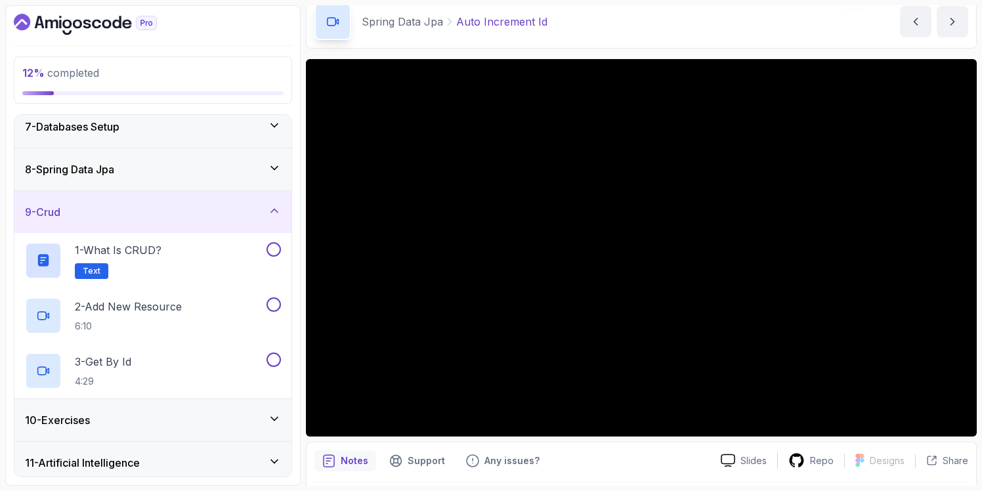
scroll to position [275, 0]
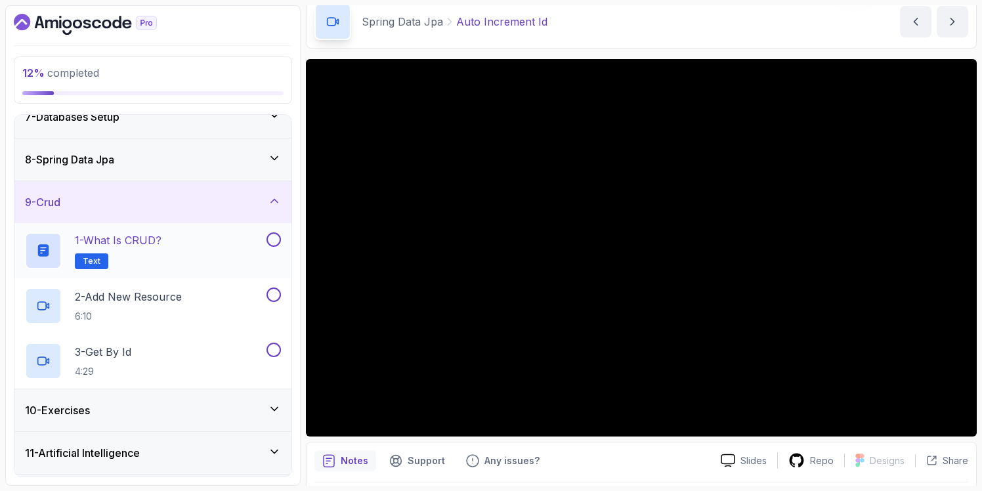
click at [170, 260] on div "1 - What is CRUD? Text" at bounding box center [144, 250] width 239 height 37
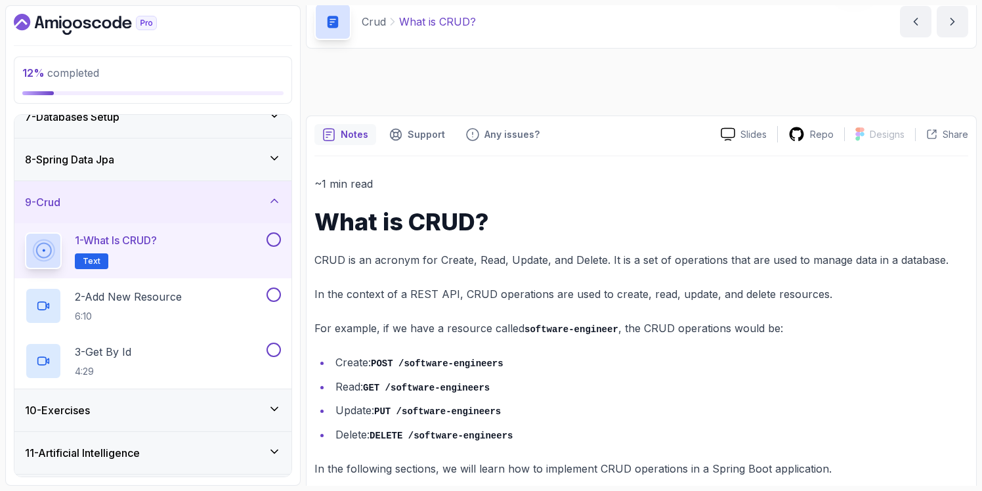
scroll to position [19, 0]
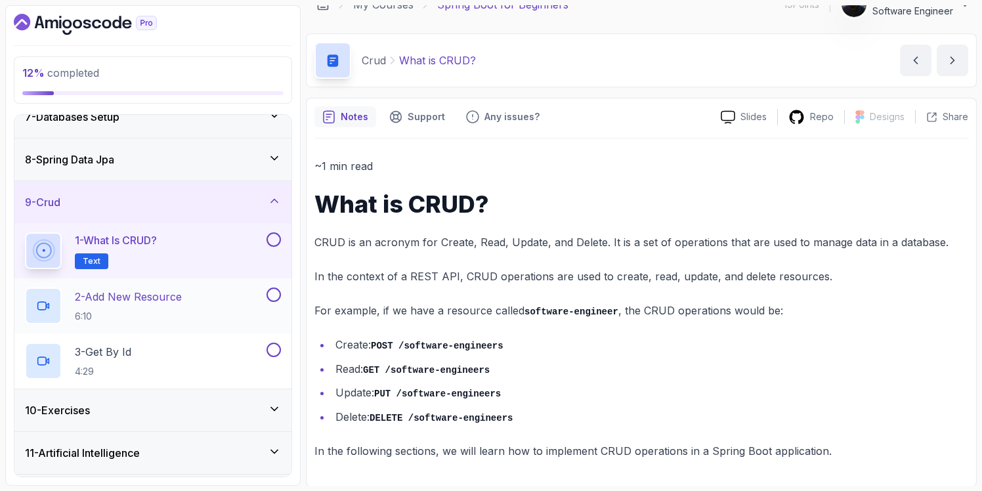
click at [146, 310] on p "6:10" at bounding box center [128, 316] width 107 height 13
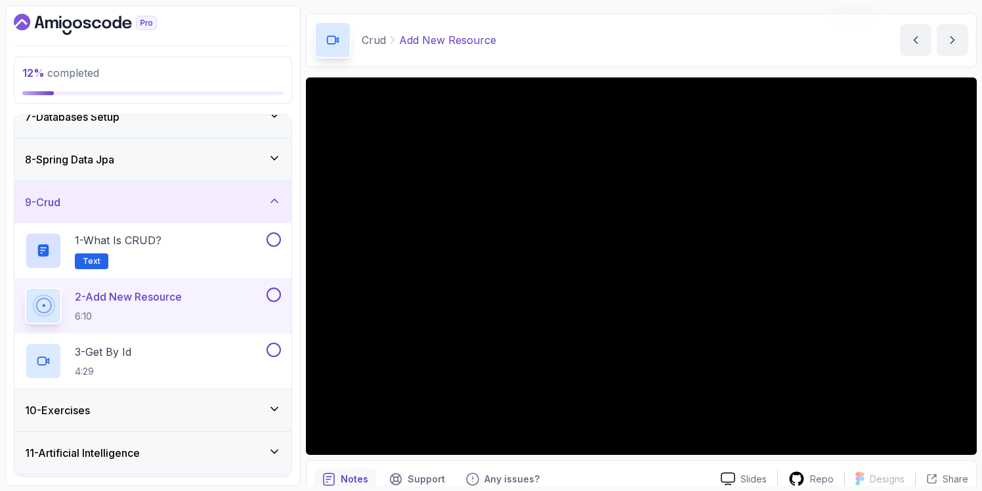
scroll to position [62, 0]
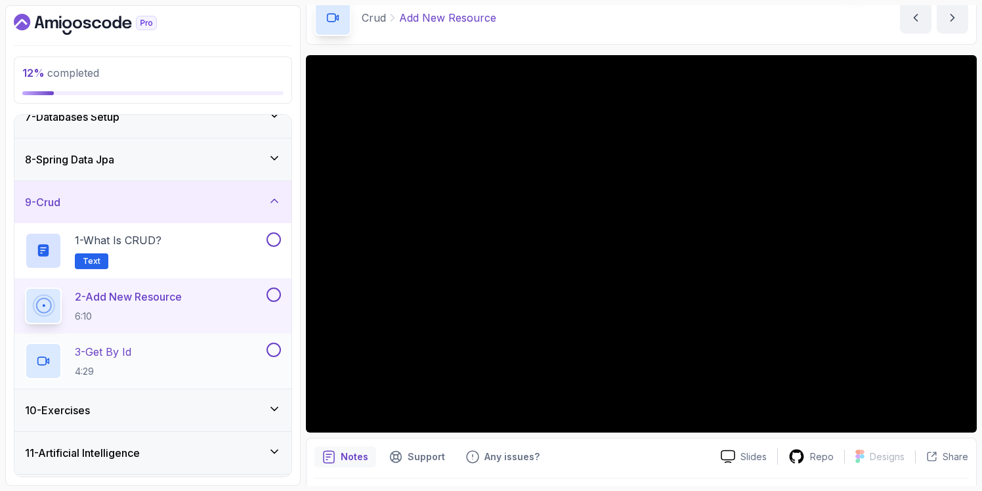
click at [168, 369] on div "3 - Get By Id 4:29" at bounding box center [144, 361] width 239 height 37
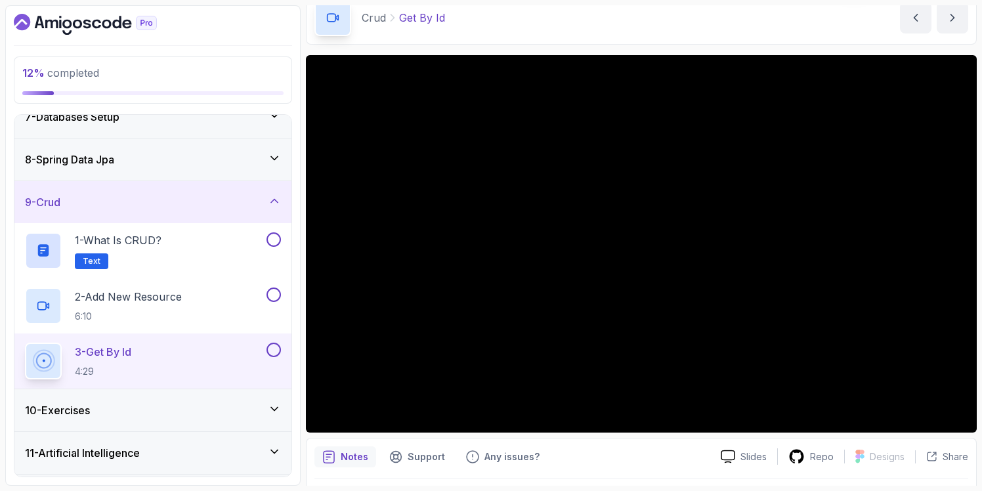
scroll to position [314, 0]
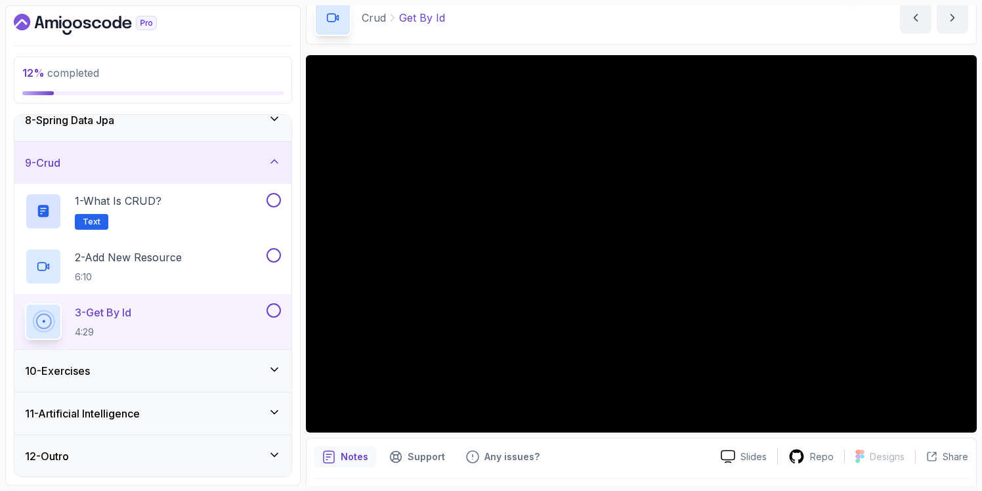
click at [272, 454] on icon at bounding box center [274, 454] width 13 height 13
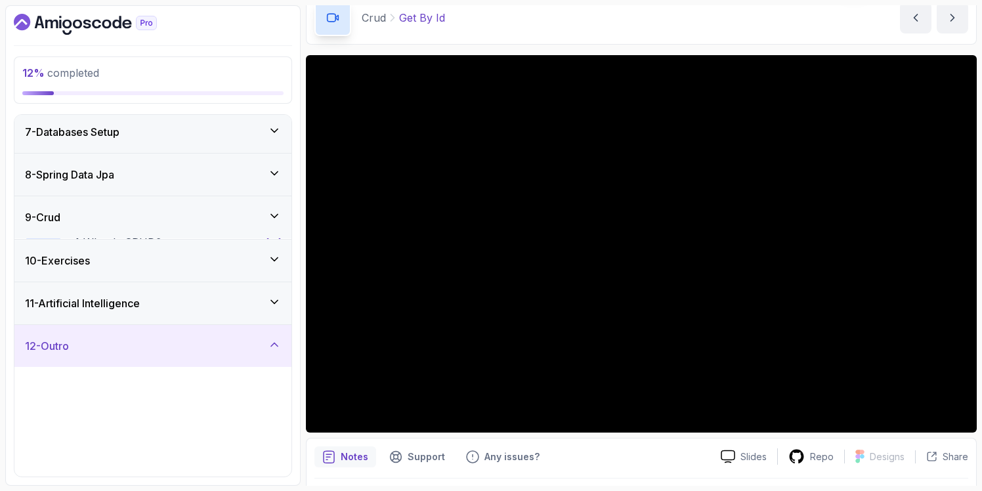
scroll to position [259, 0]
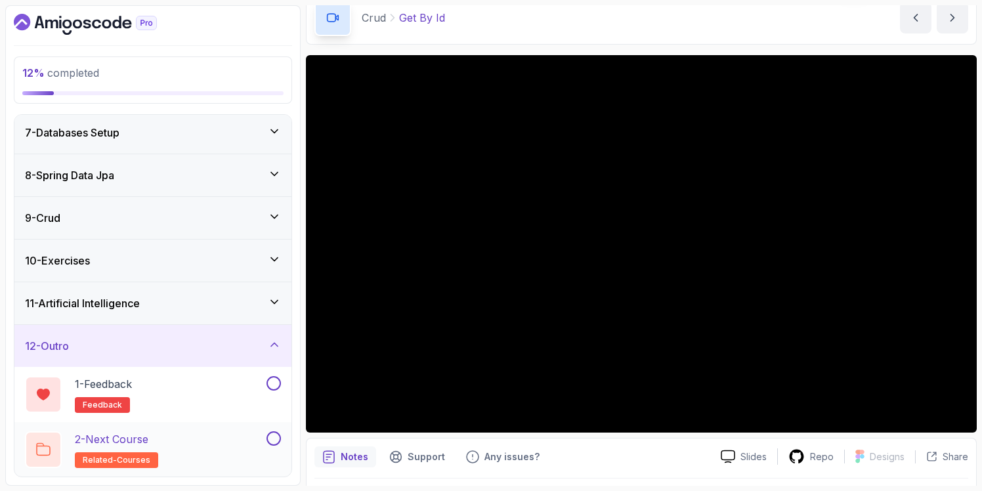
click at [193, 438] on div "2 - Next Course related-courses" at bounding box center [144, 449] width 239 height 37
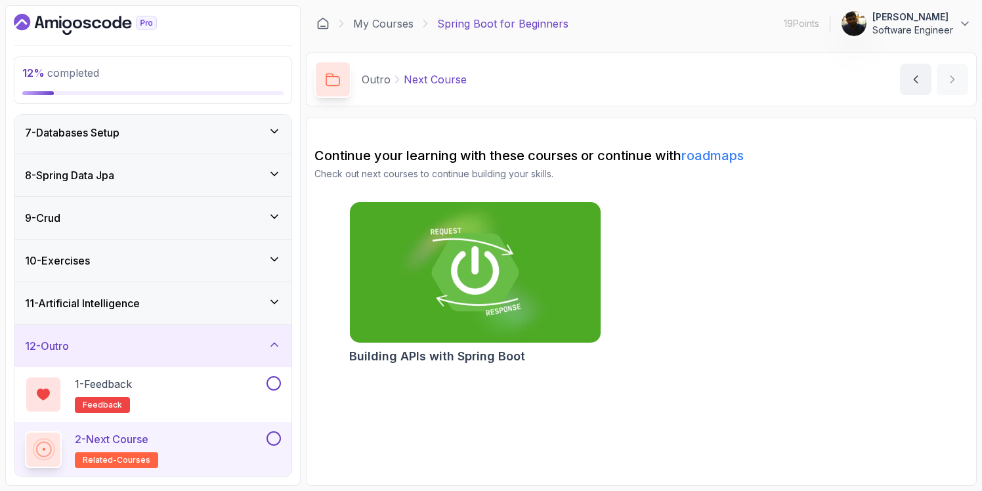
click at [492, 313] on img at bounding box center [474, 273] width 263 height 148
click at [452, 320] on img at bounding box center [474, 273] width 263 height 148
click at [173, 444] on div "2 - Next Course related-courses" at bounding box center [144, 449] width 239 height 37
click at [169, 396] on div "1 - Feedback feedback" at bounding box center [144, 394] width 239 height 37
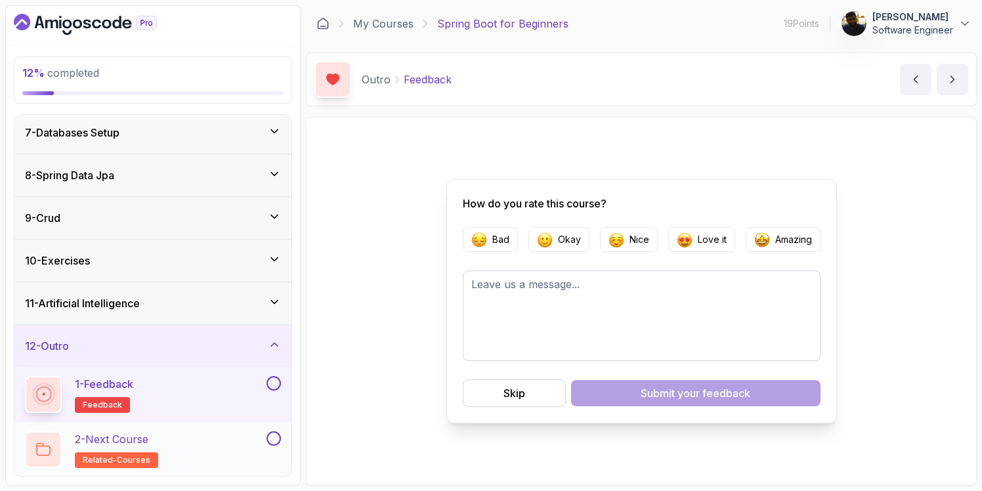
click at [179, 450] on div "2 - Next Course related-courses" at bounding box center [144, 449] width 239 height 37
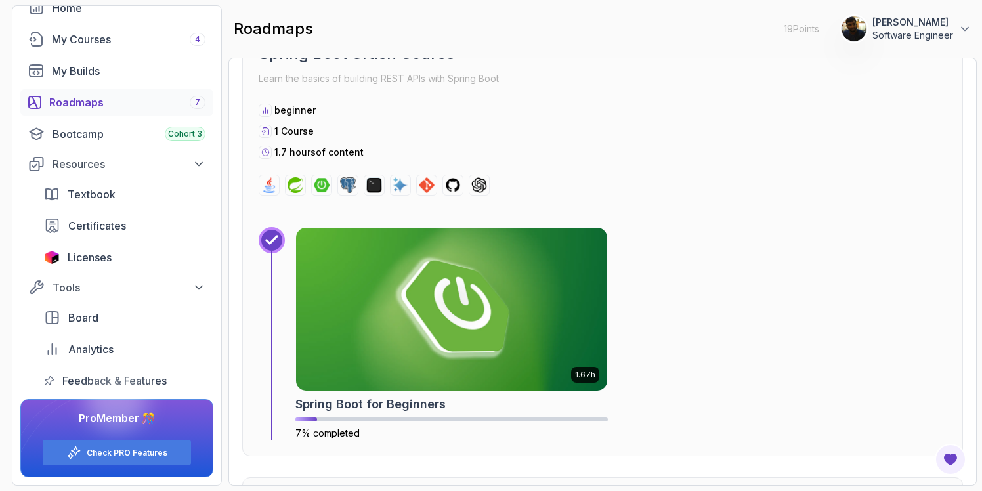
scroll to position [463, 0]
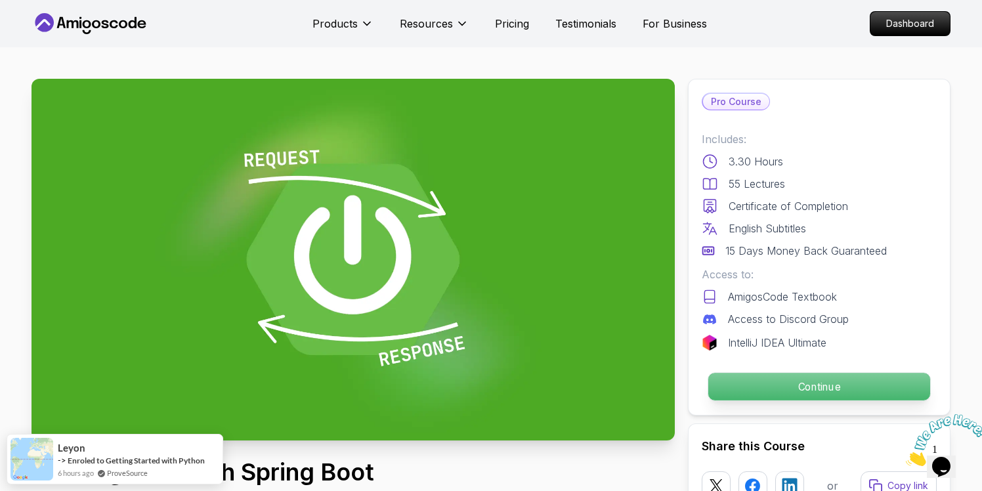
click at [823, 385] on p "Continue" at bounding box center [819, 387] width 222 height 28
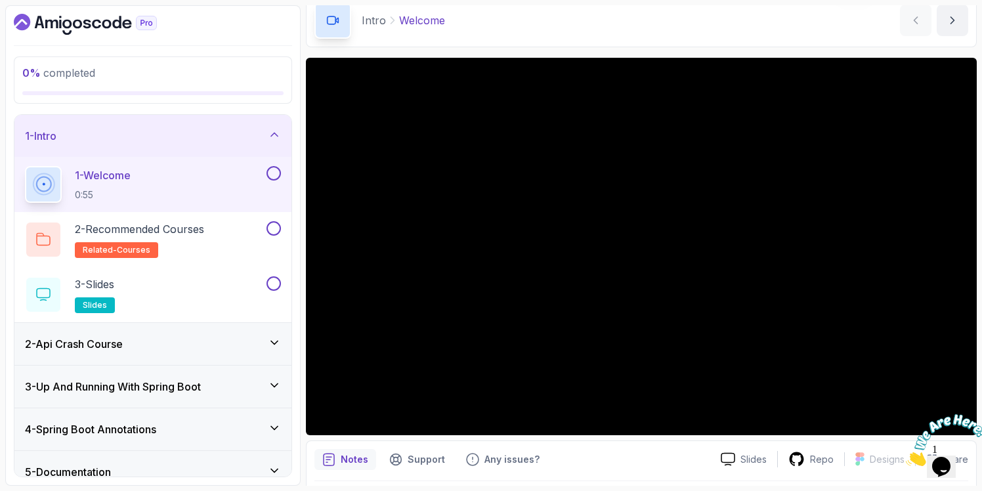
scroll to position [62, 0]
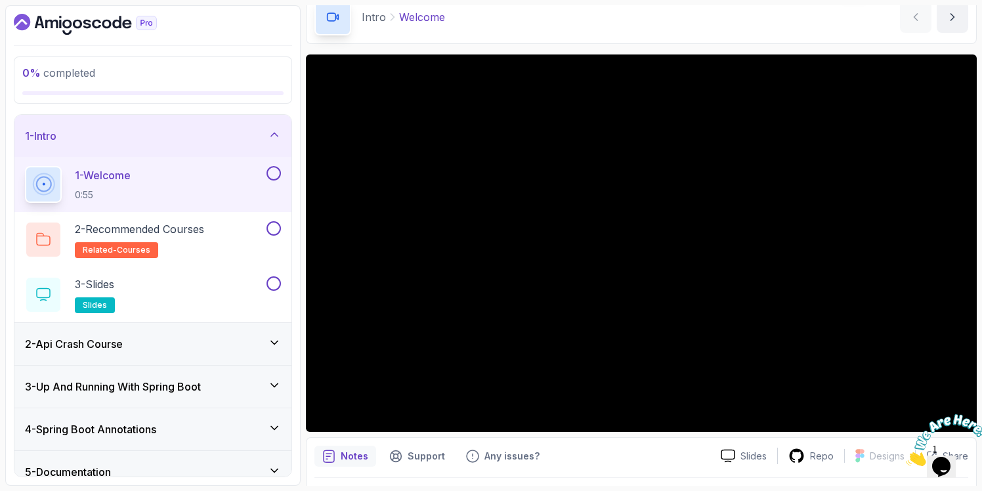
click at [148, 192] on div "1 - Welcome 0:55" at bounding box center [144, 184] width 239 height 37
click at [211, 231] on div "2 - Recommended Courses related-courses" at bounding box center [144, 239] width 239 height 37
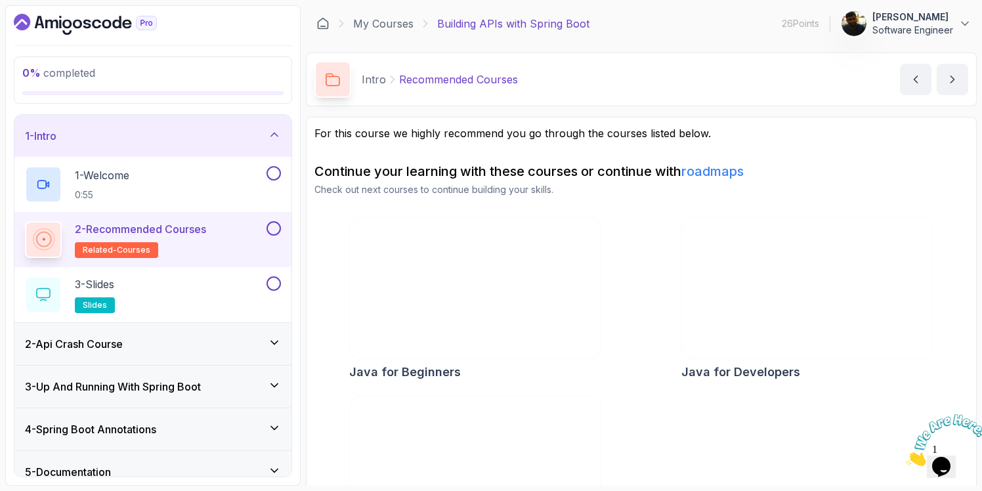
scroll to position [87, 0]
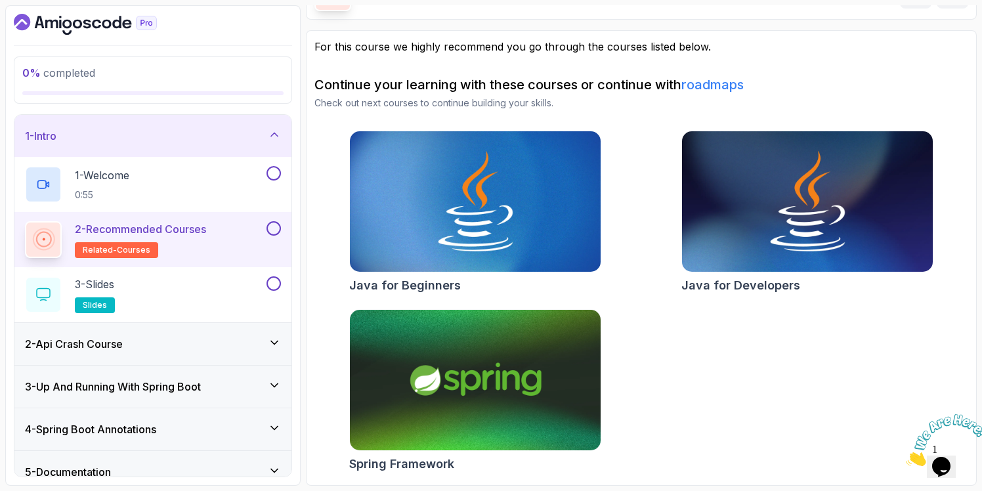
click at [200, 239] on h2 "2 - Recommended Courses related-courses" at bounding box center [140, 239] width 131 height 37
click at [191, 301] on div "3 - Slides slides" at bounding box center [144, 294] width 239 height 37
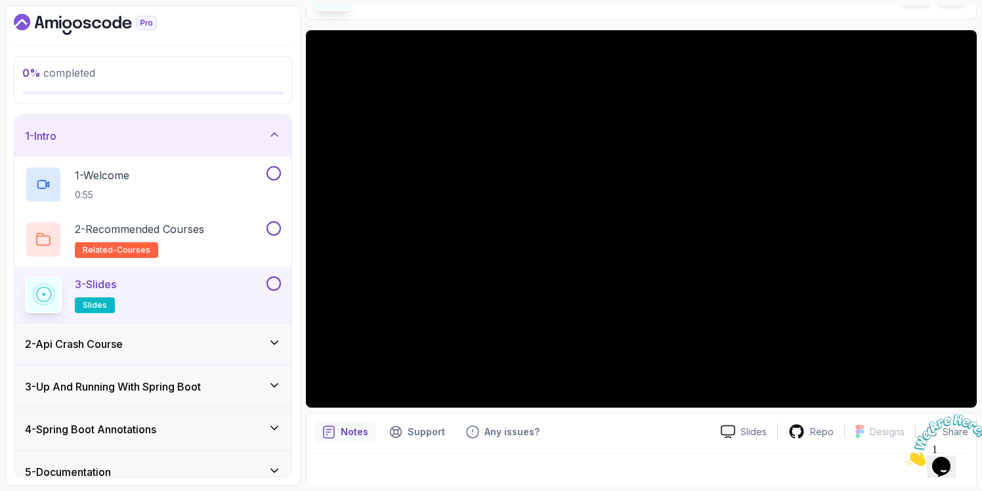
click at [190, 339] on div "2 - Api Crash Course" at bounding box center [153, 344] width 256 height 16
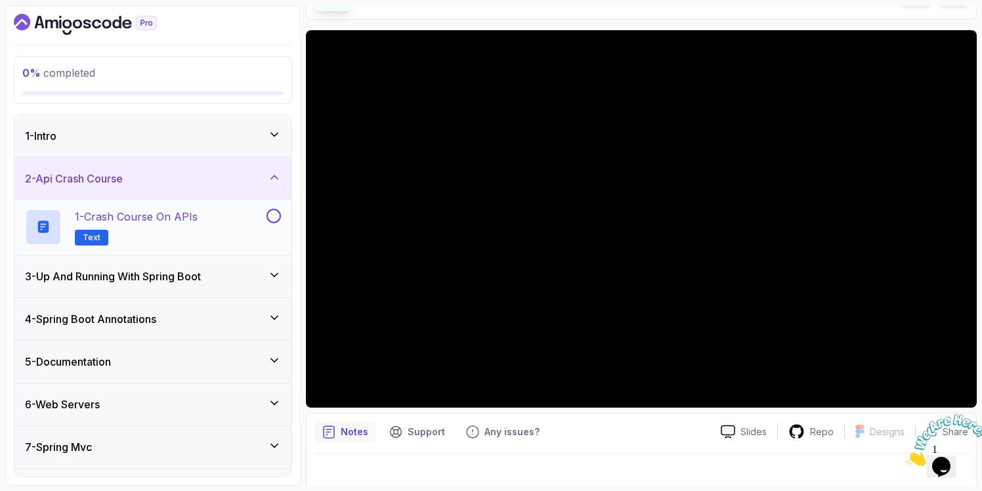
click at [201, 231] on div "1 - Crash Course on APIs Text" at bounding box center [144, 227] width 239 height 37
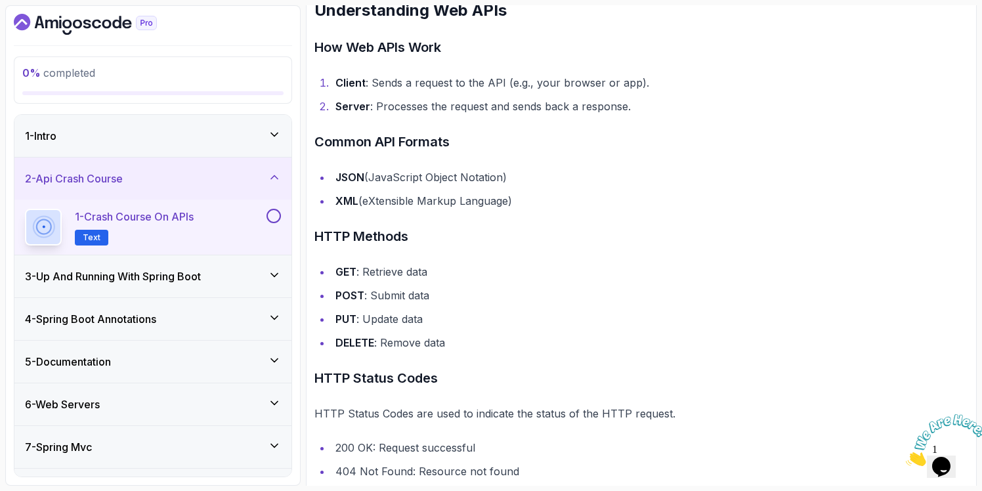
scroll to position [867, 0]
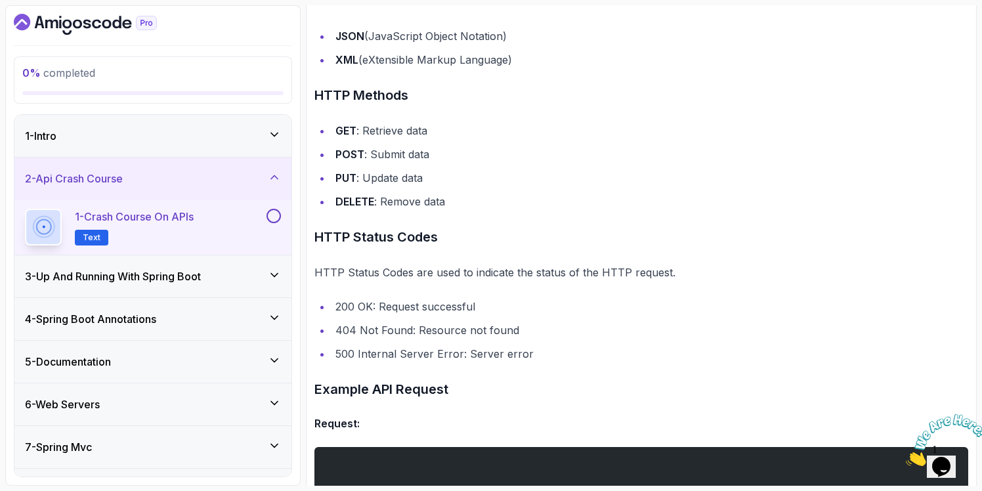
click at [232, 274] on div "3 - Up And Running With Spring Boot" at bounding box center [153, 277] width 256 height 16
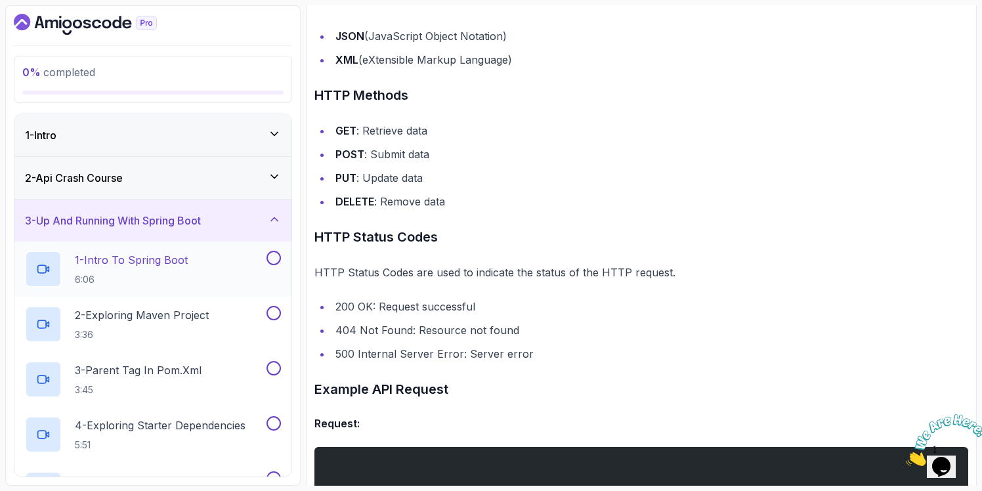
click at [181, 273] on p "6:06" at bounding box center [131, 279] width 113 height 13
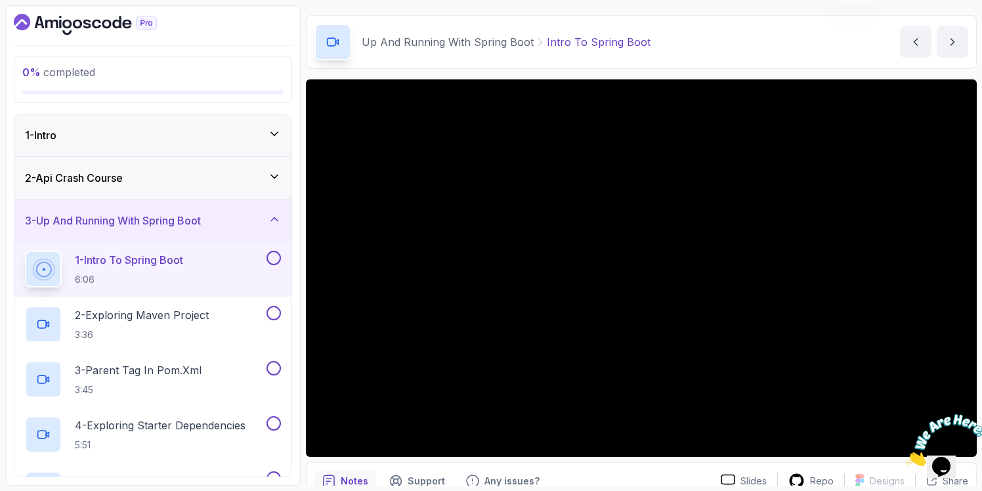
scroll to position [40, 0]
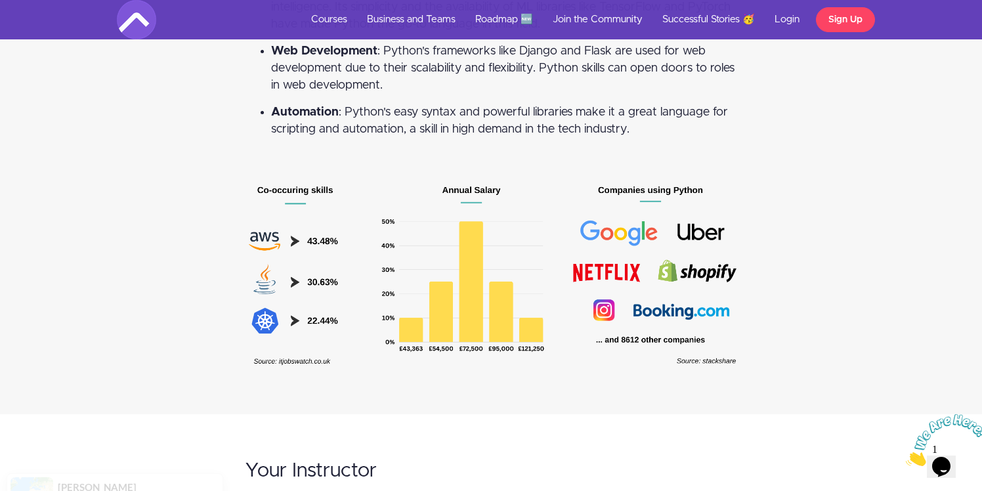
scroll to position [2144, 0]
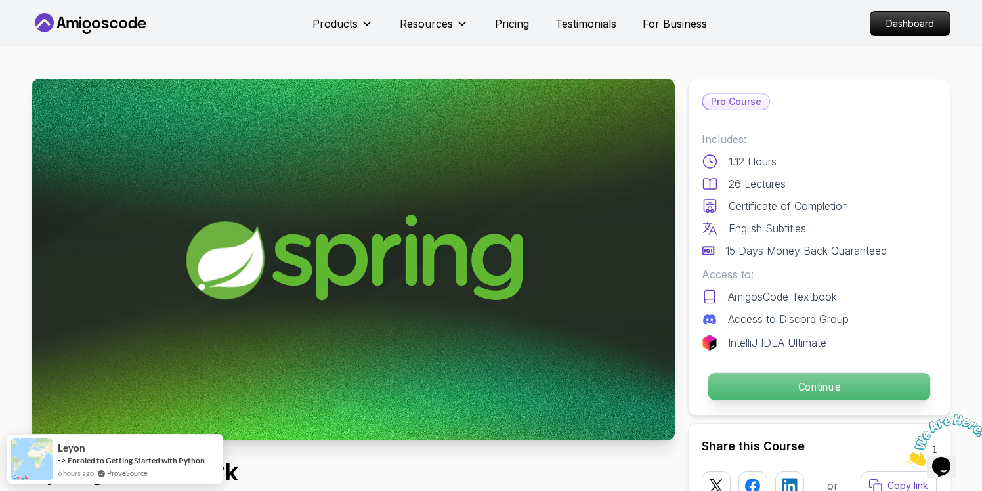
click at [821, 390] on p "Continue" at bounding box center [819, 387] width 222 height 28
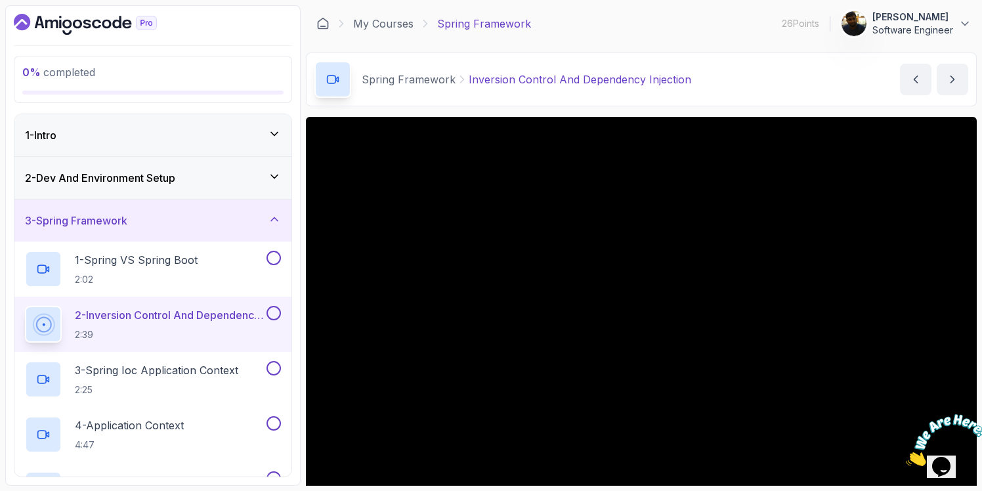
click at [215, 137] on div "1 - Intro" at bounding box center [153, 135] width 256 height 16
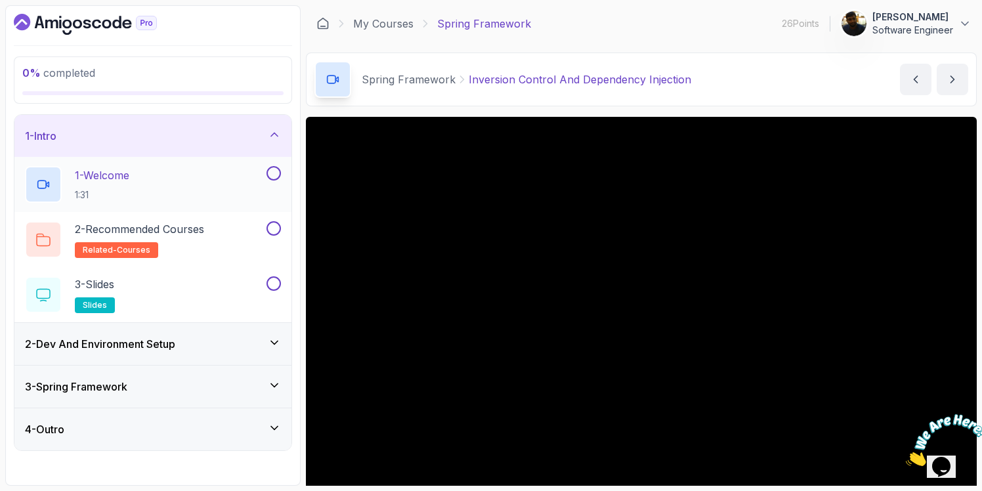
click at [188, 196] on div "1 - Welcome 1:31" at bounding box center [144, 184] width 239 height 37
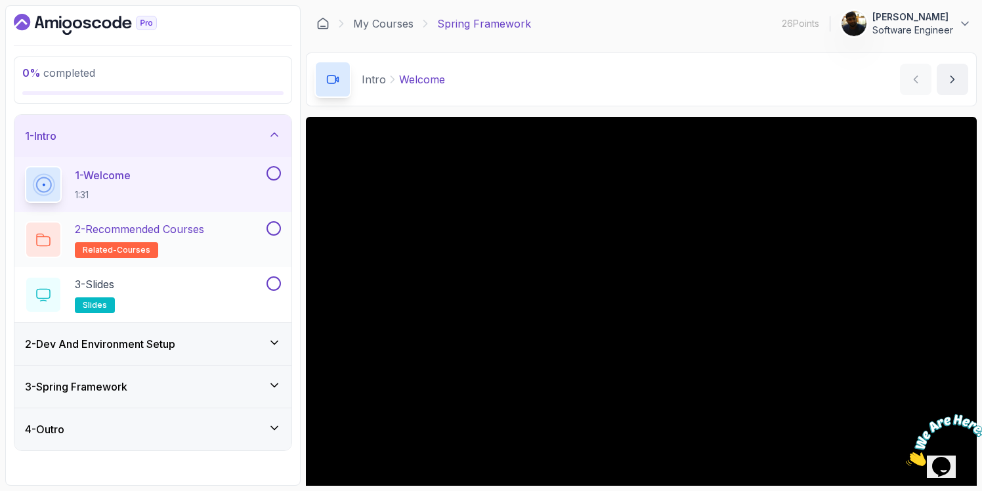
click at [197, 237] on h2 "2 - Recommended Courses related-courses" at bounding box center [139, 239] width 129 height 37
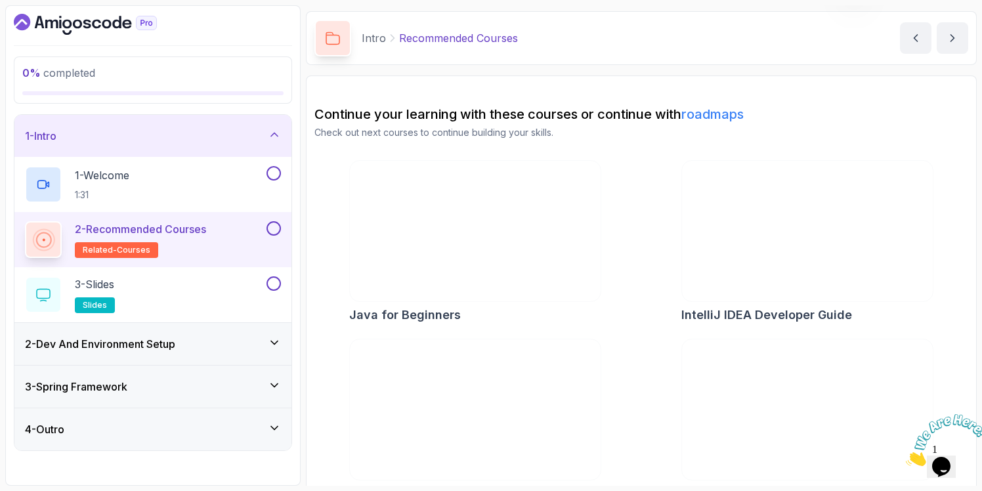
scroll to position [71, 0]
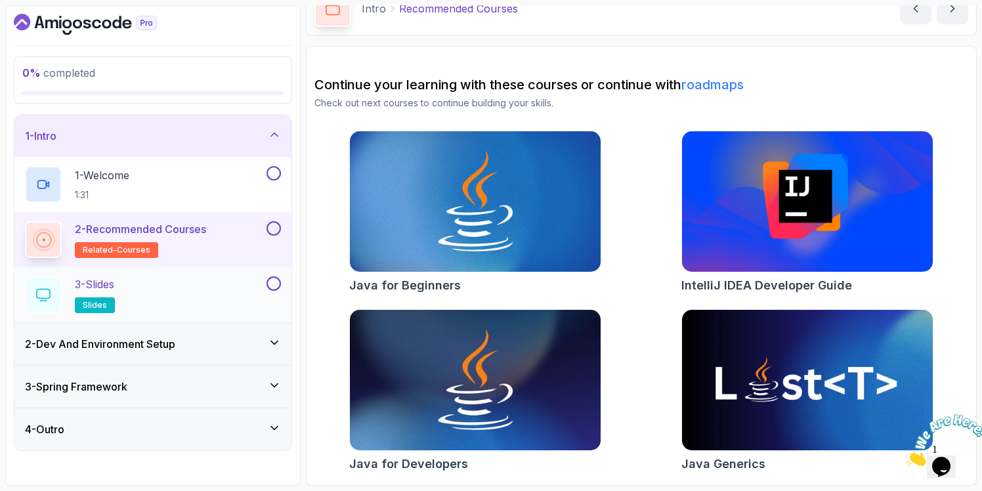
click at [206, 292] on div "3 - Slides slides" at bounding box center [144, 294] width 239 height 37
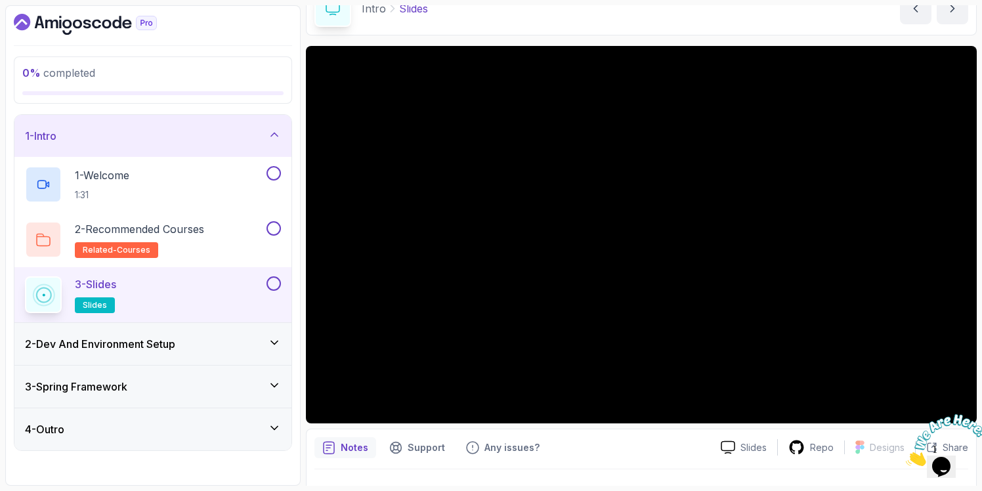
click at [162, 348] on h3 "2 - Dev And Environment Setup" at bounding box center [100, 344] width 150 height 16
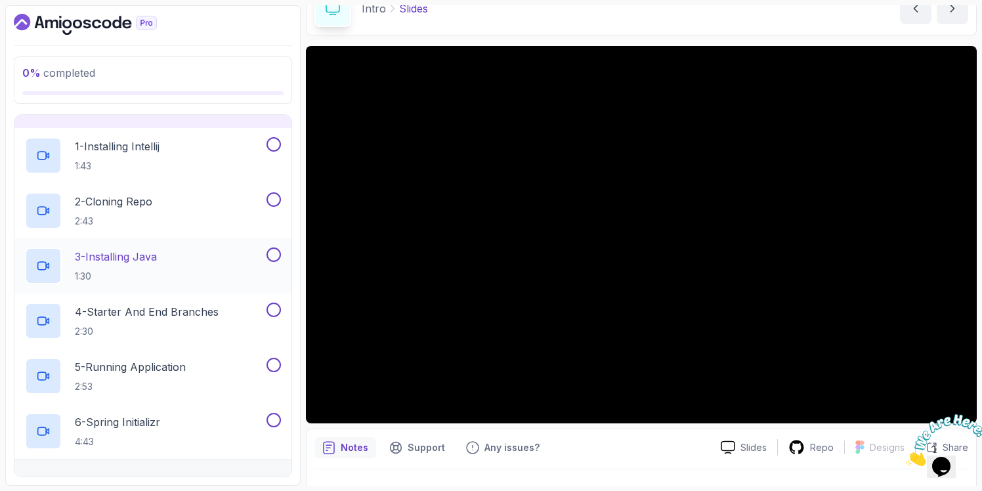
scroll to position [139, 0]
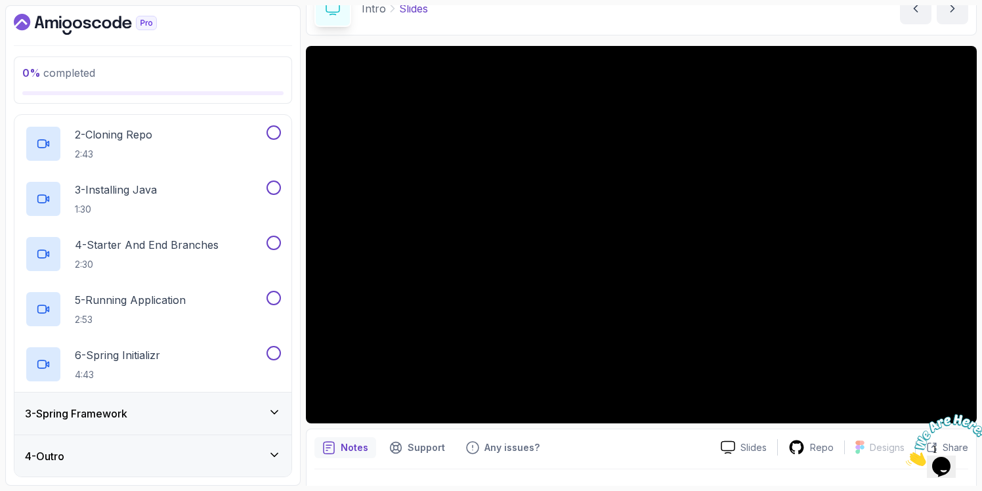
click at [192, 416] on div "3 - Spring Framework" at bounding box center [153, 414] width 256 height 16
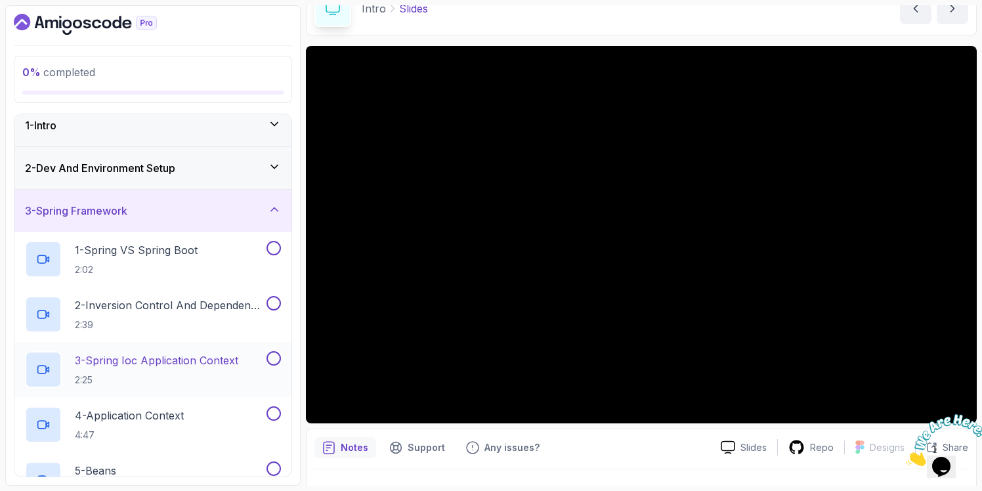
scroll to position [0, 0]
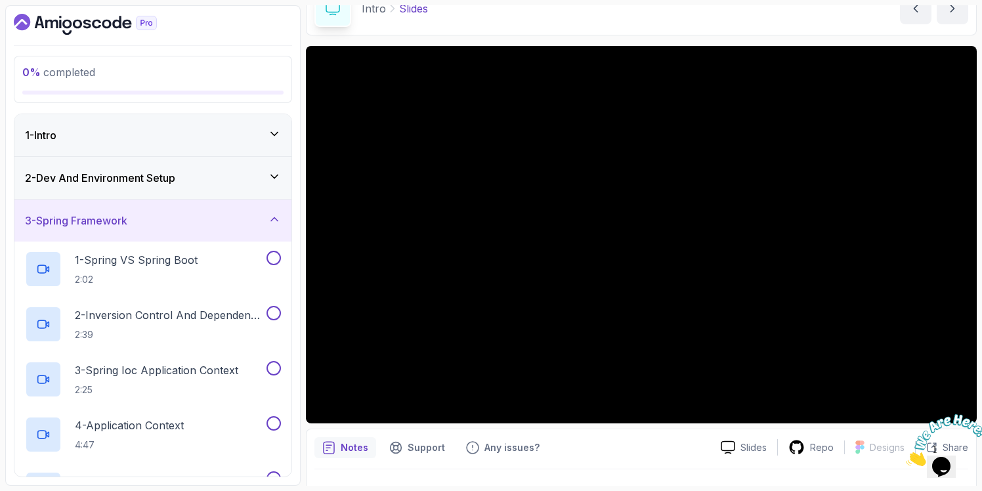
click at [271, 219] on icon at bounding box center [274, 219] width 13 height 13
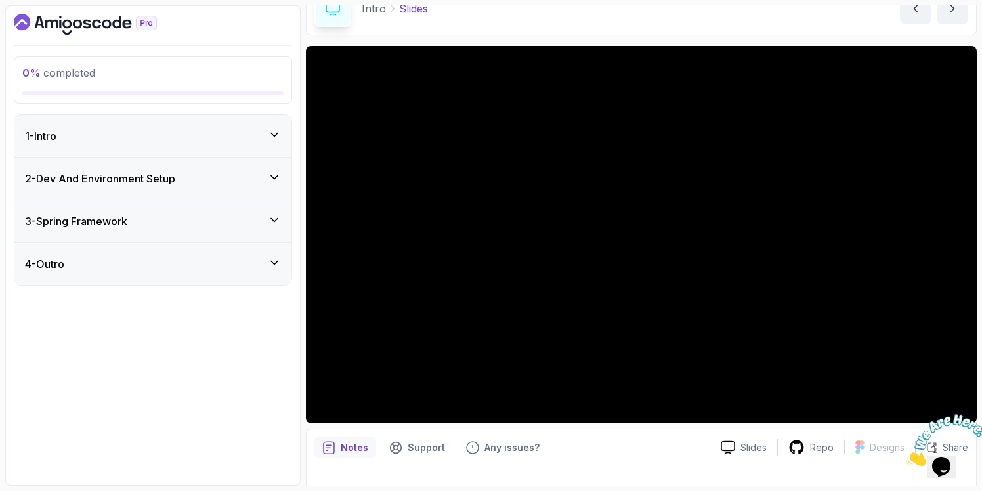
click at [259, 263] on div "4 - Outro" at bounding box center [153, 264] width 256 height 16
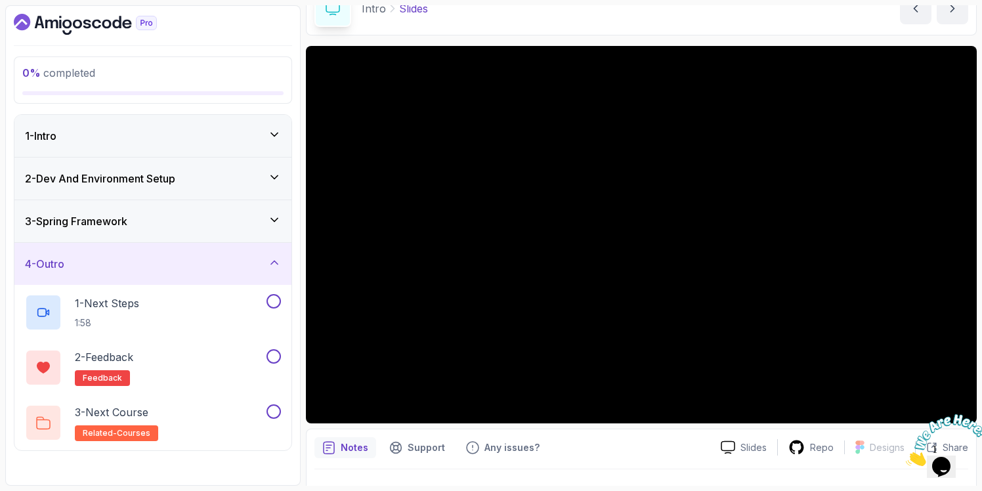
click at [259, 263] on div "4 - Outro" at bounding box center [153, 264] width 256 height 16
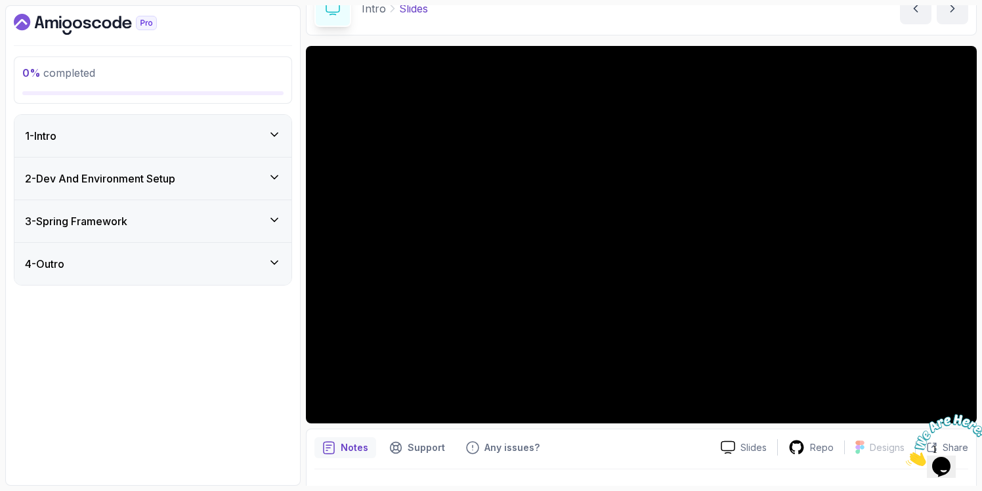
click at [239, 135] on div "1 - Intro" at bounding box center [153, 136] width 256 height 16
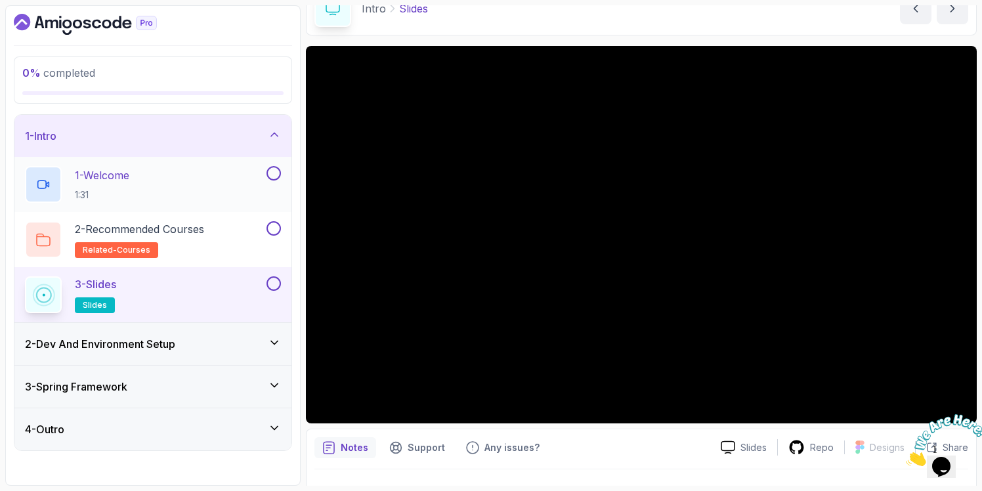
click at [164, 187] on div "1 - Welcome 1:31" at bounding box center [144, 184] width 239 height 37
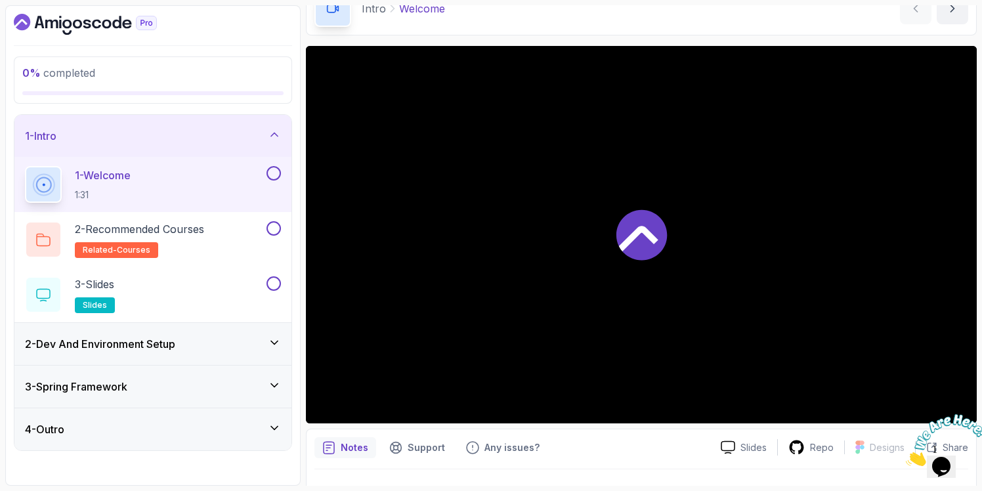
scroll to position [71, 0]
